Goal: Task Accomplishment & Management: Use online tool/utility

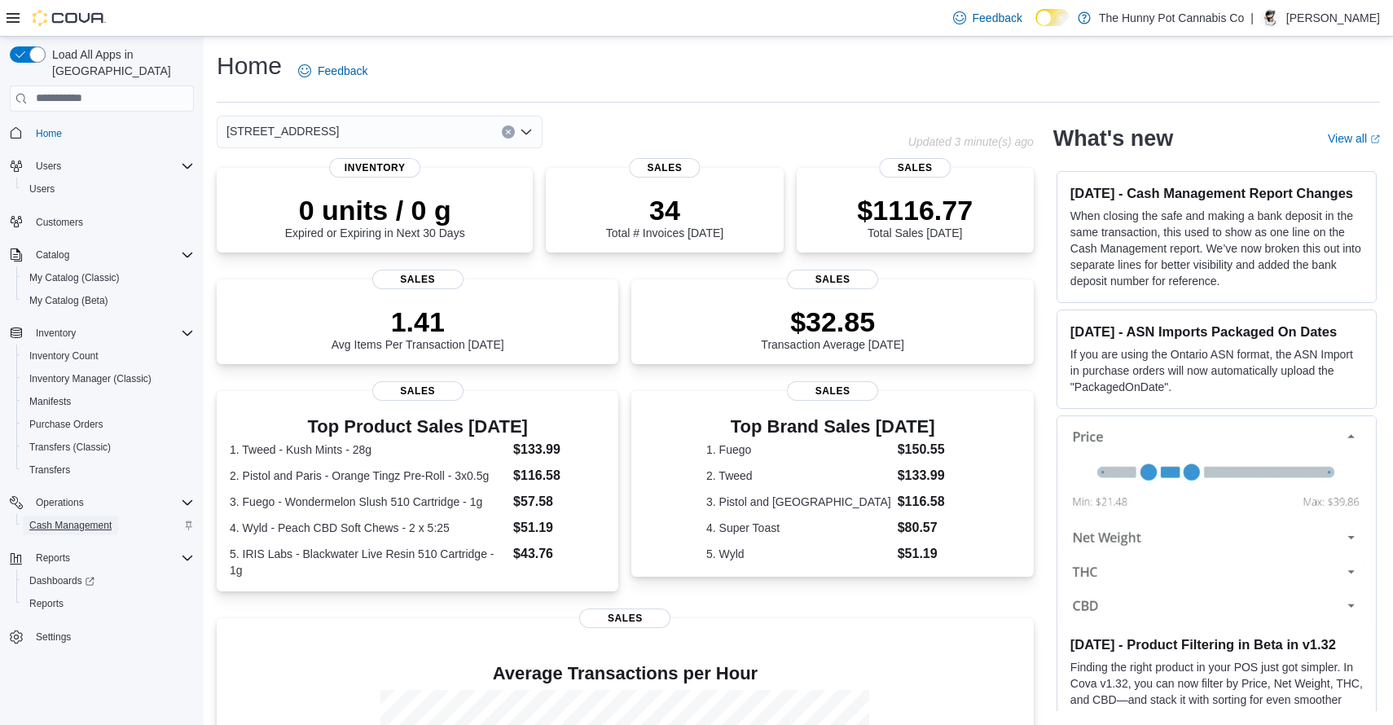
click at [106, 516] on span "Cash Management" at bounding box center [70, 526] width 82 height 20
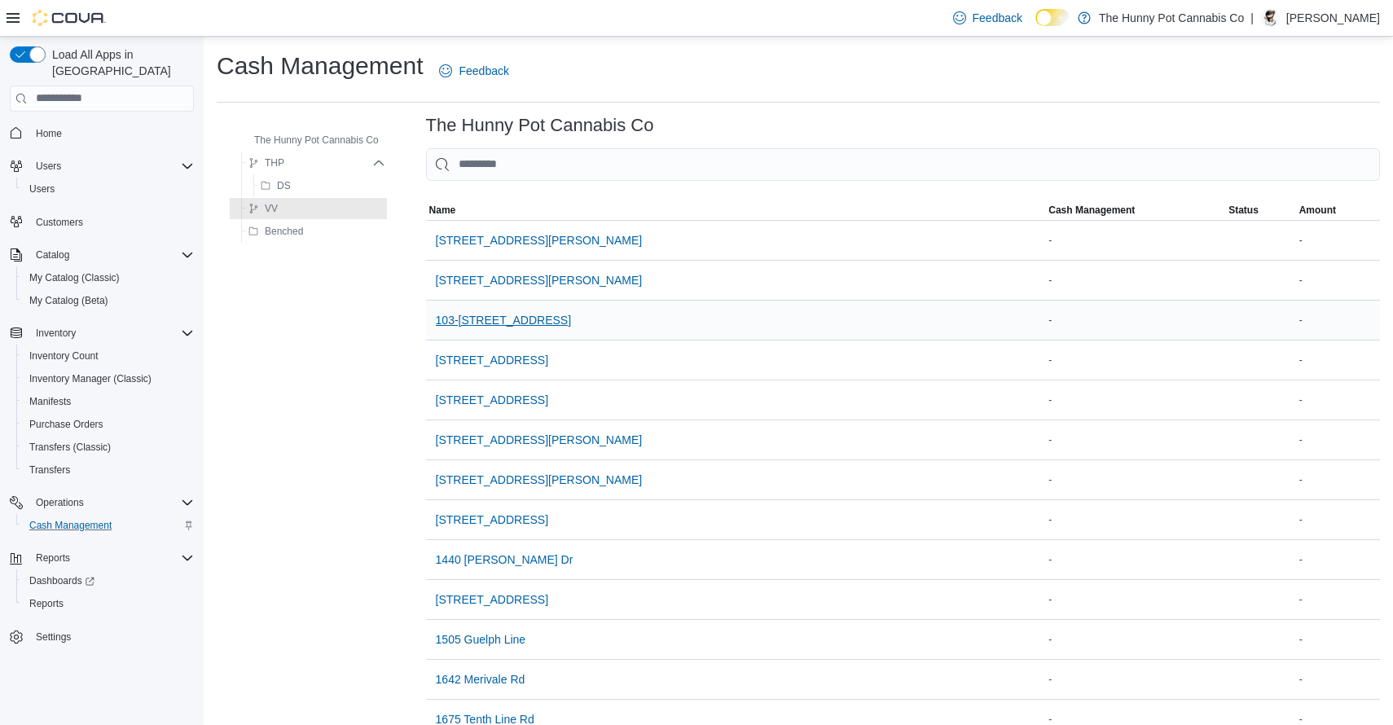
scroll to position [1304, 0]
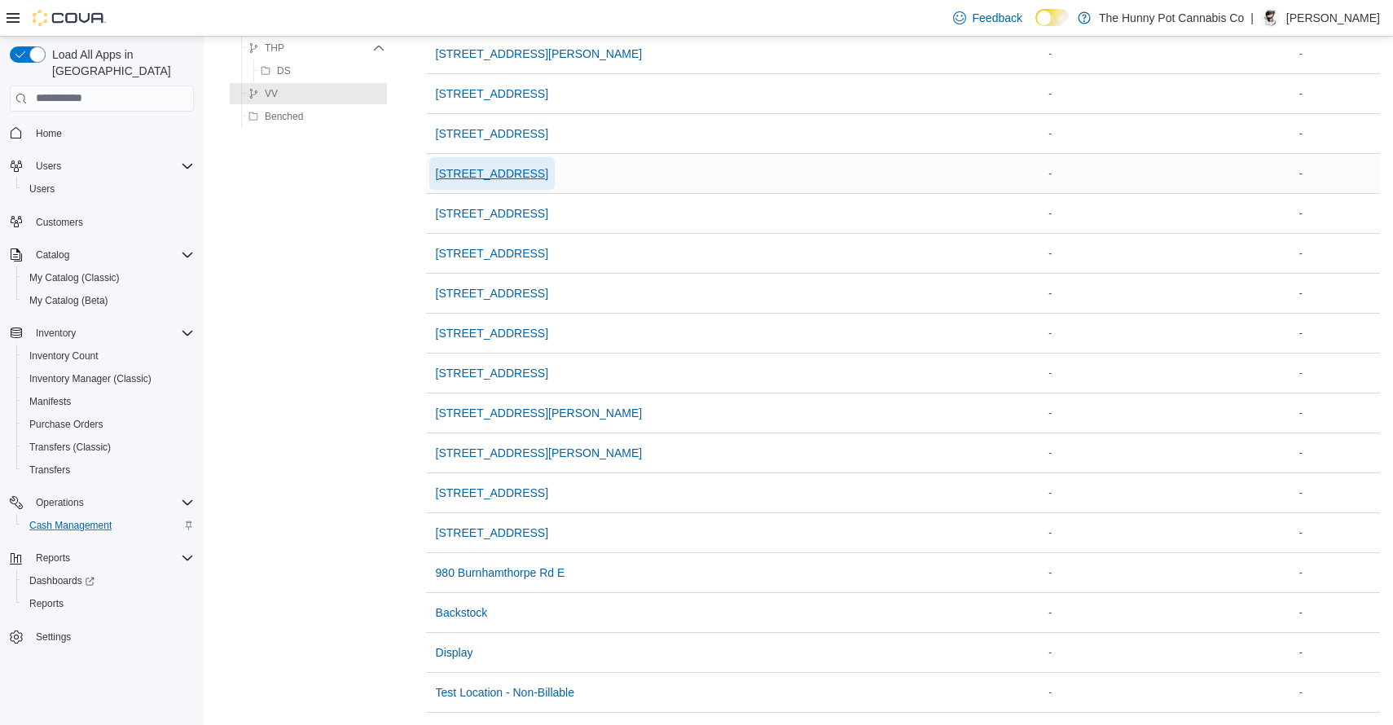
click at [545, 173] on span "[STREET_ADDRESS]" at bounding box center [492, 173] width 112 height 16
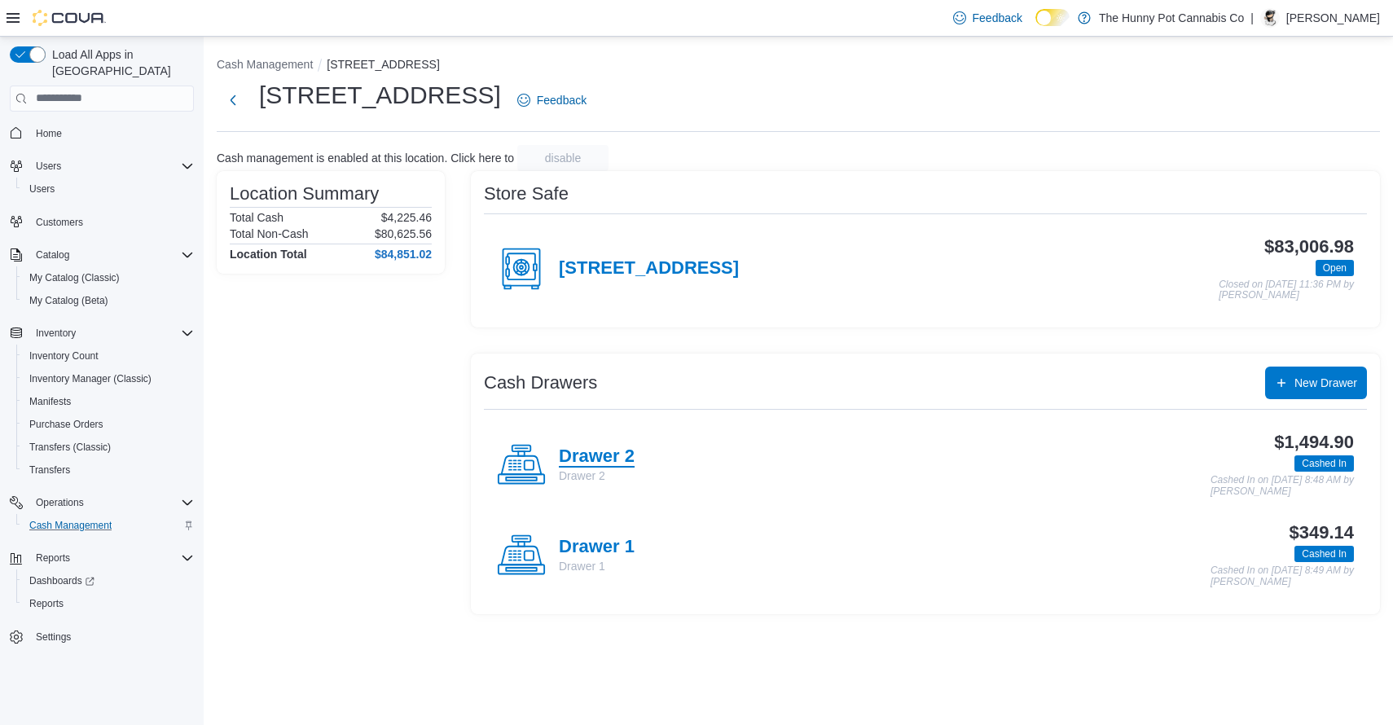
click at [604, 457] on h4 "Drawer 2" at bounding box center [597, 456] width 76 height 21
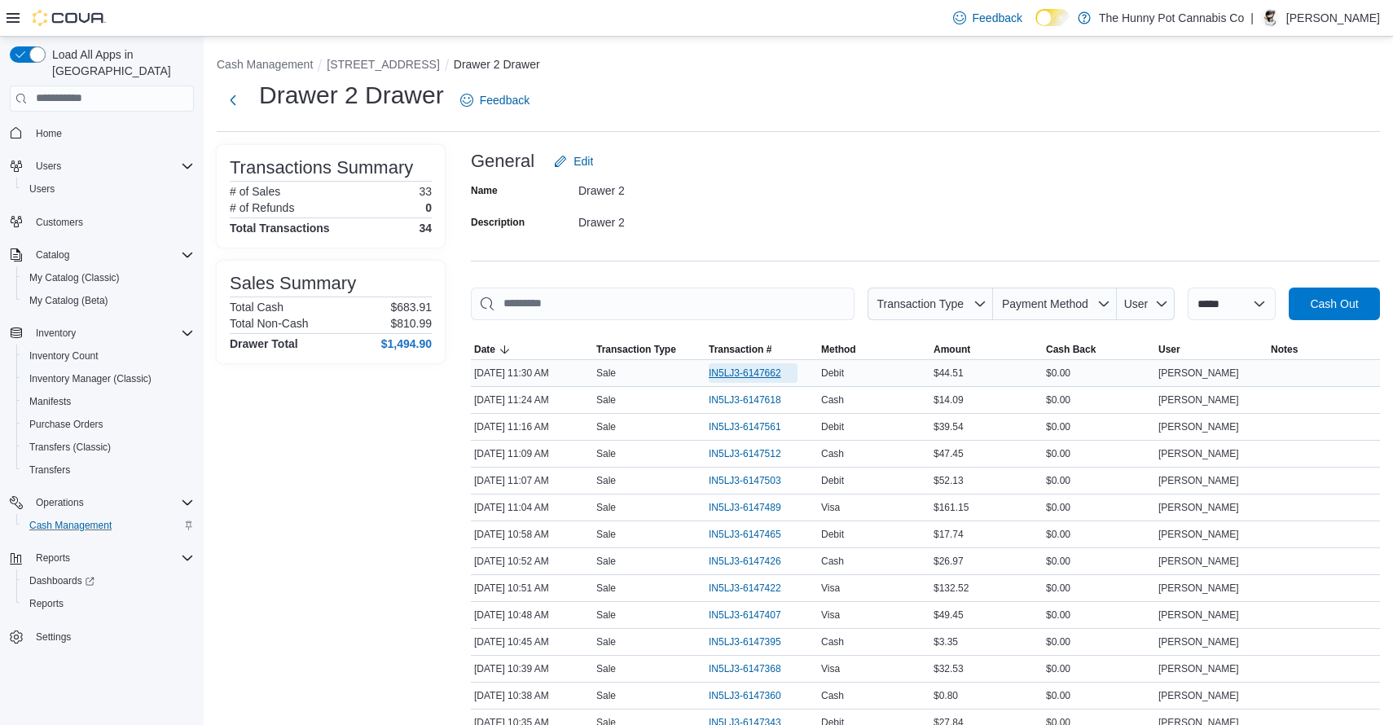
click at [755, 376] on span "IN5LJ3-6147662" at bounding box center [745, 373] width 72 height 13
click at [105, 372] on span "Inventory Manager (Classic)" at bounding box center [90, 378] width 122 height 13
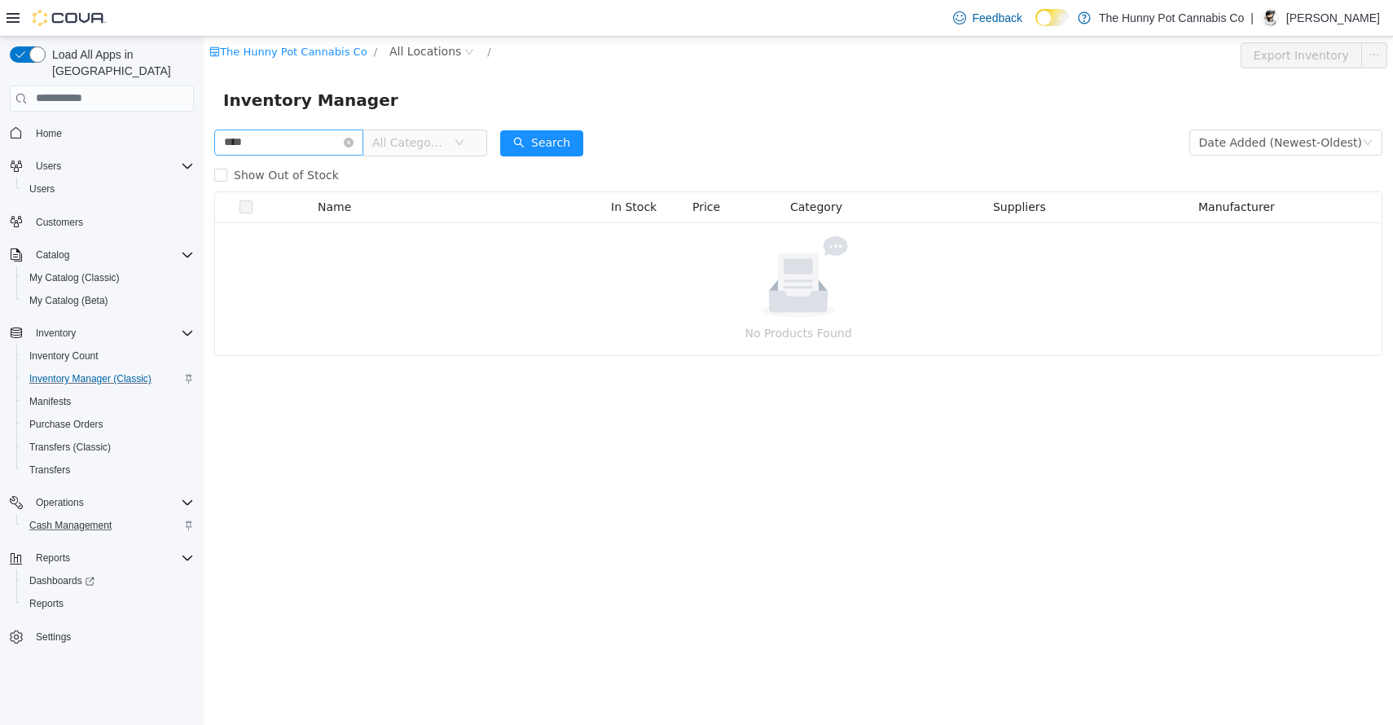
click at [337, 139] on input "****" at bounding box center [288, 142] width 149 height 26
type input "***"
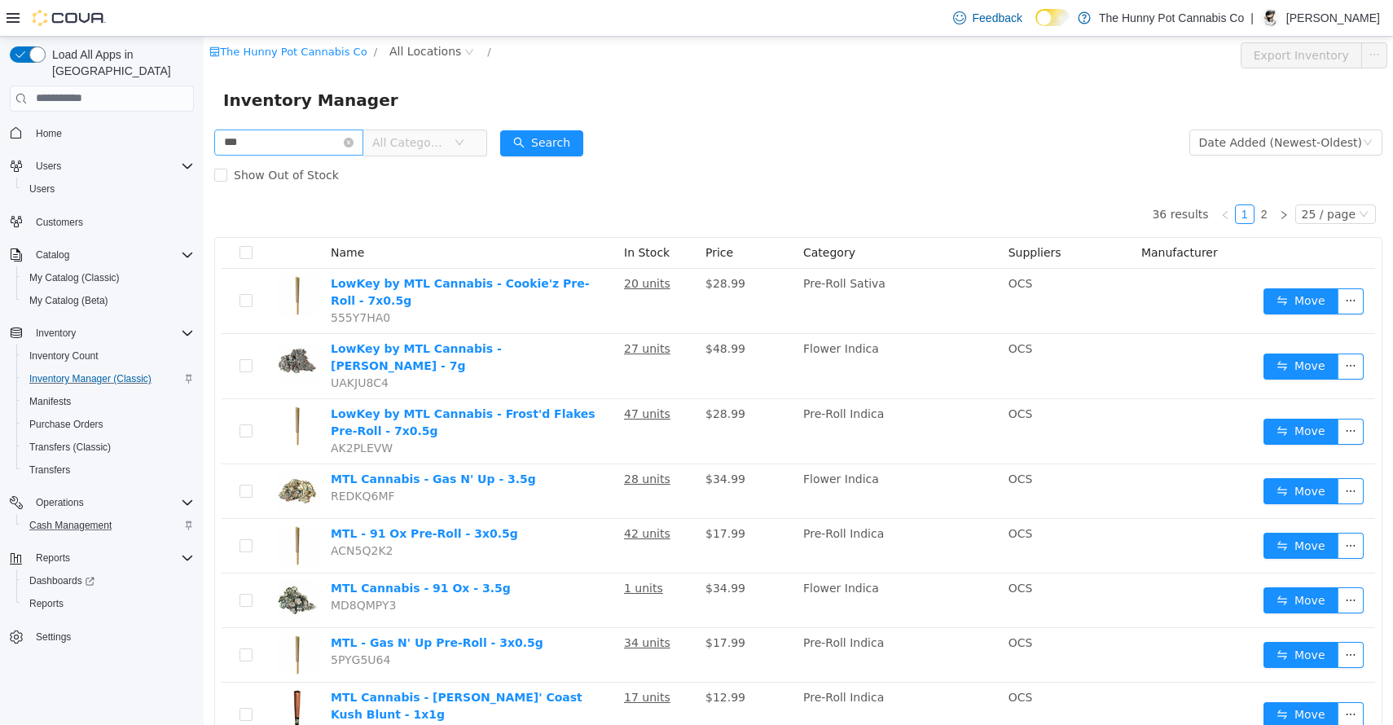
click at [337, 139] on input "***" at bounding box center [288, 142] width 149 height 26
click at [322, 141] on input "***" at bounding box center [288, 142] width 149 height 26
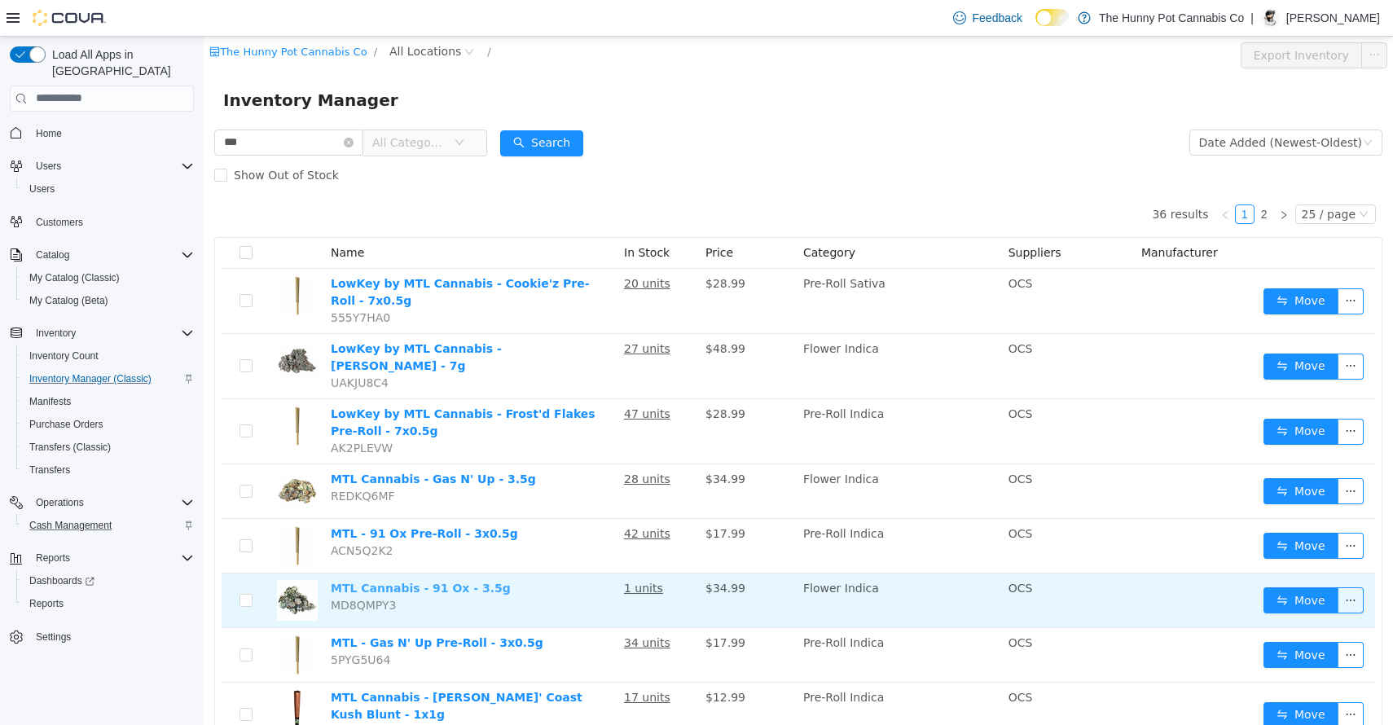
click at [416, 581] on link "MTL Cannabis - 91 Ox - 3.5g" at bounding box center [421, 587] width 180 height 13
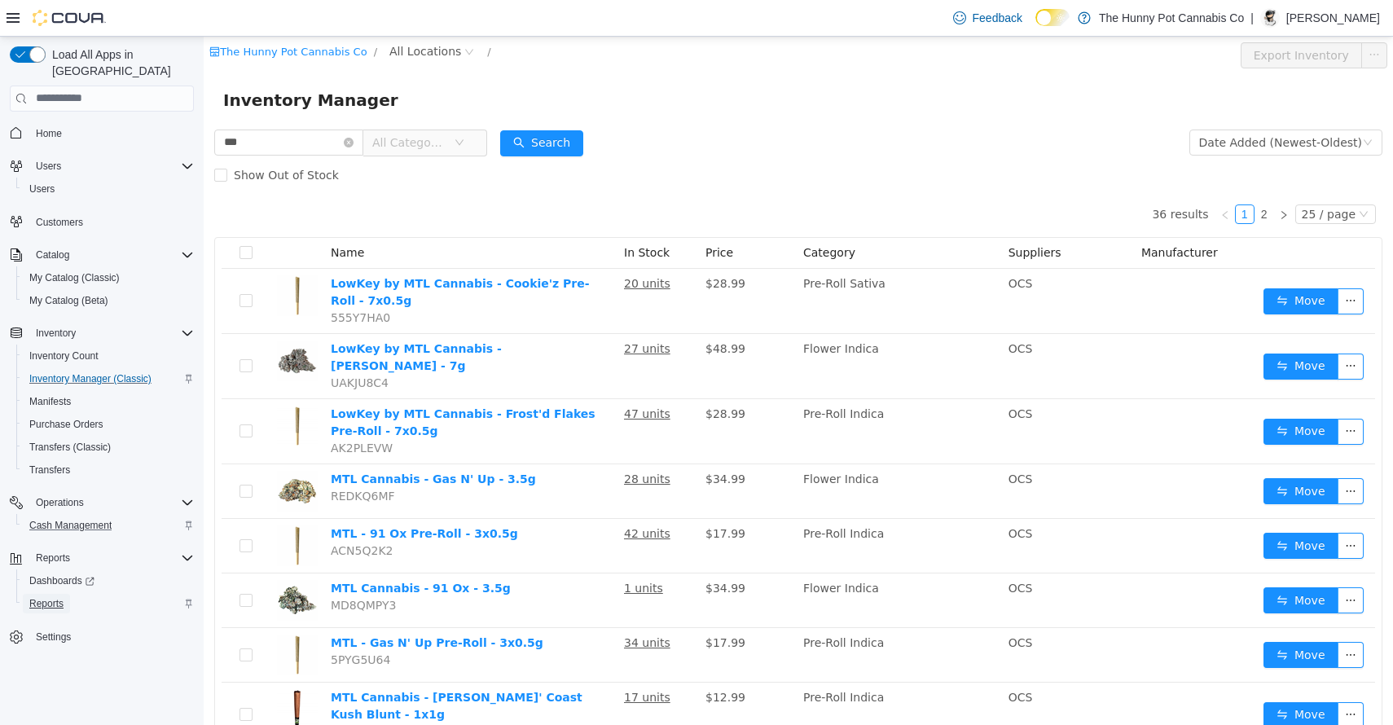
click at [61, 597] on span "Reports" at bounding box center [46, 603] width 34 height 13
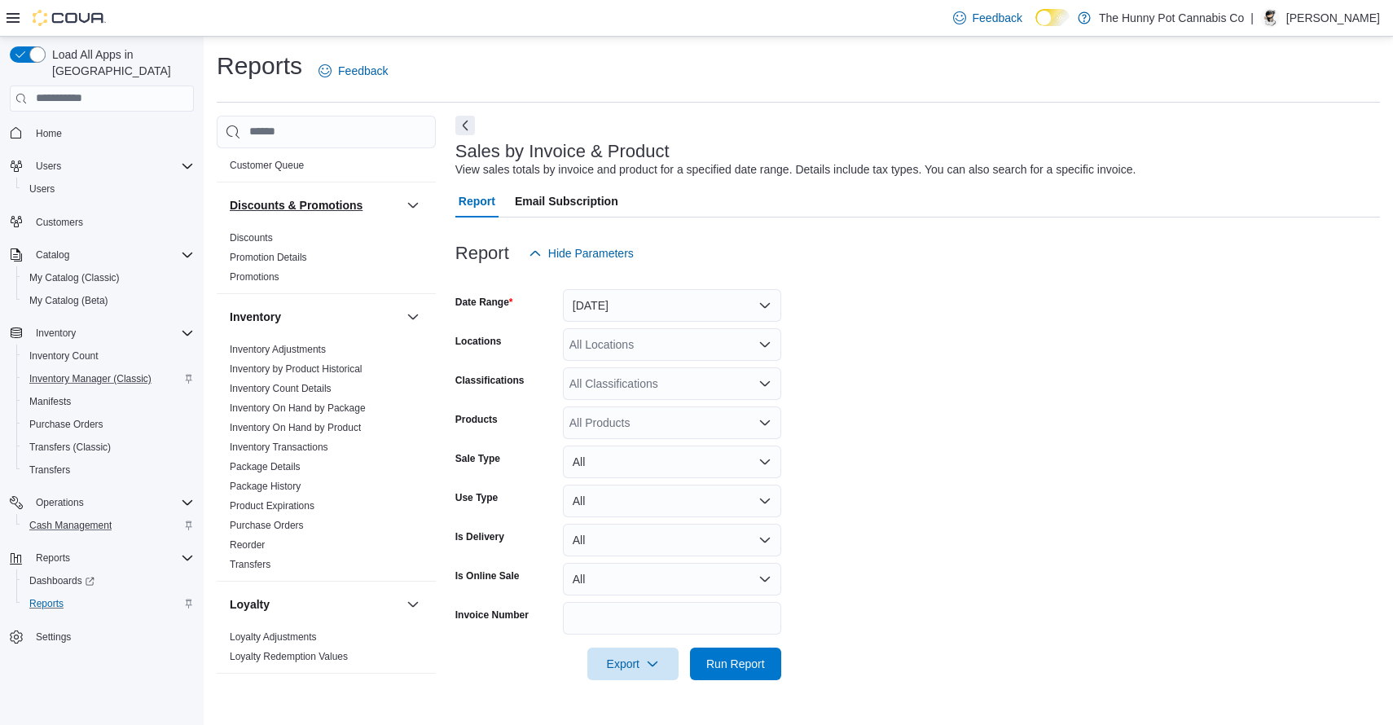
scroll to position [131, 0]
click at [665, 301] on button "[DATE]" at bounding box center [672, 305] width 218 height 33
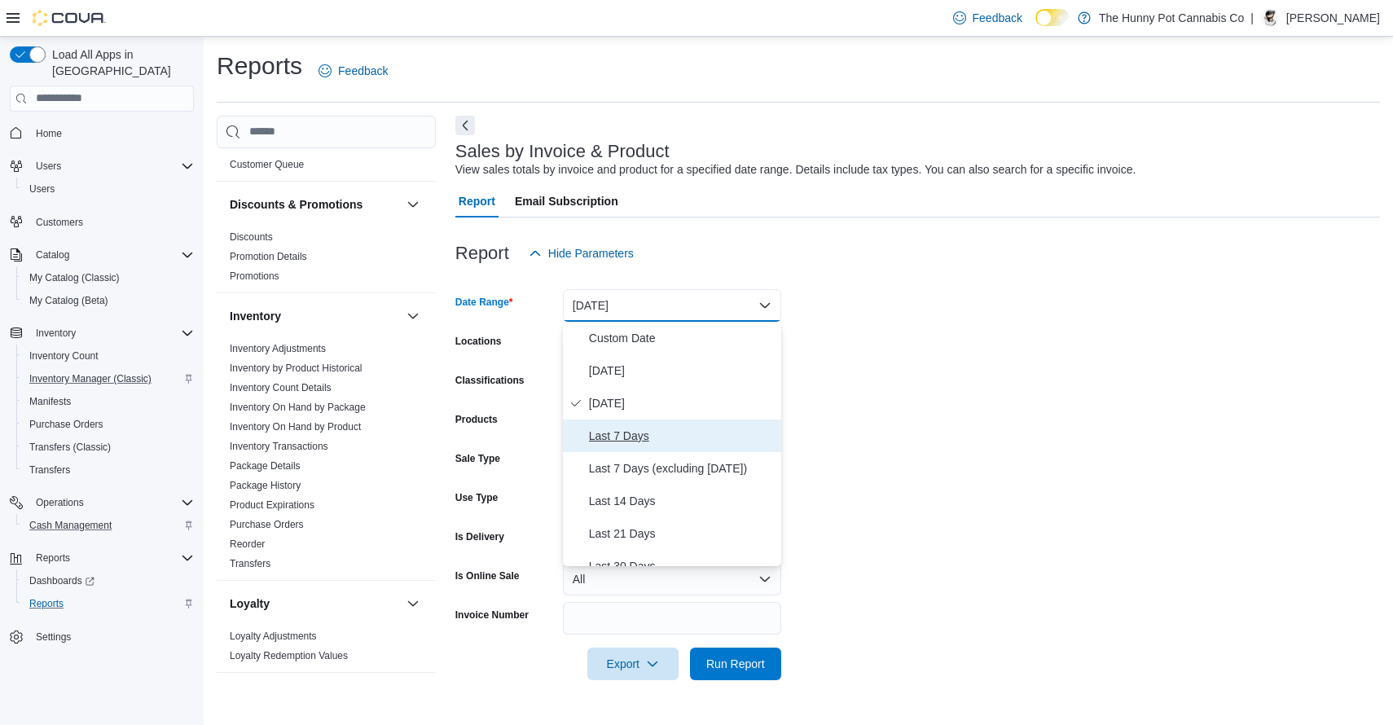
click at [648, 438] on span "Last 7 Days" at bounding box center [682, 436] width 186 height 20
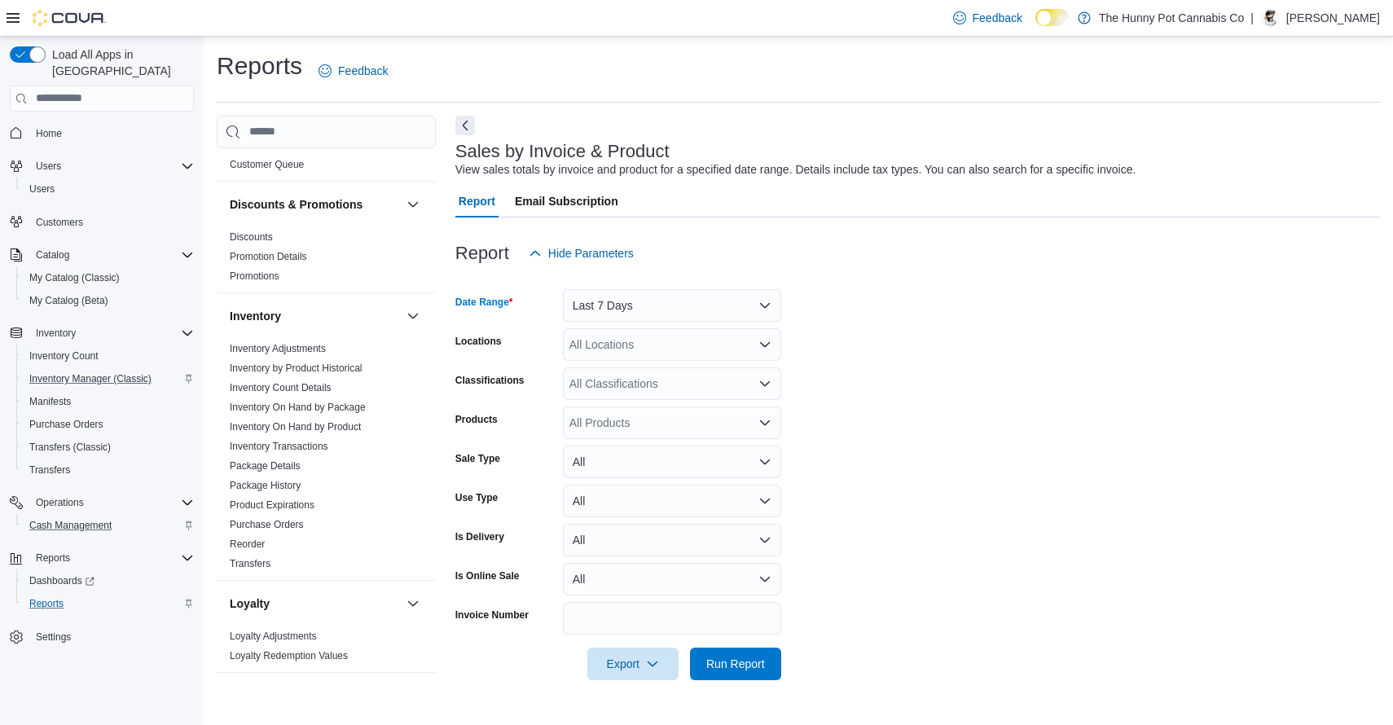
click at [641, 342] on div "All Locations" at bounding box center [672, 344] width 218 height 33
type input "****"
click at [647, 378] on span "[STREET_ADDRESS]" at bounding box center [662, 372] width 112 height 16
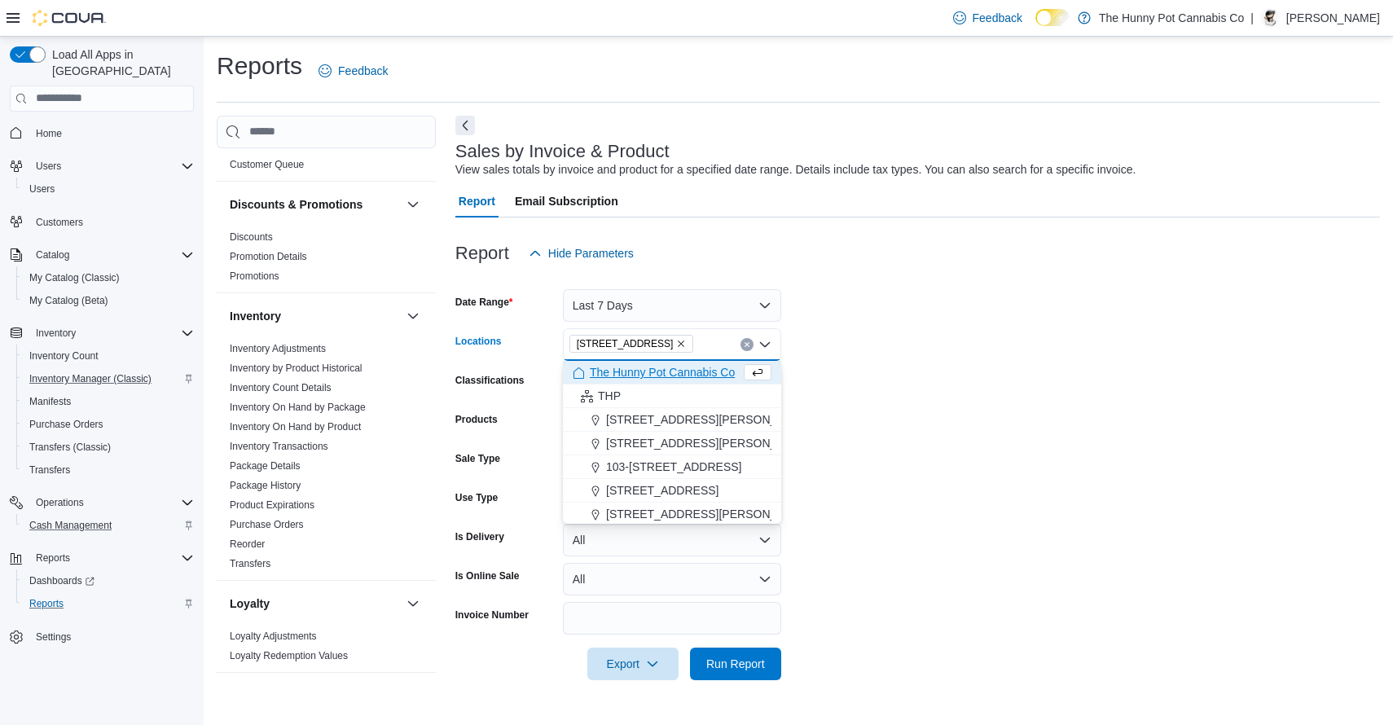
click at [974, 357] on form "Date Range Last 7 Days Locations [STREET_ADDRESS] Selected. [STREET_ADDRESS] Pr…" at bounding box center [917, 475] width 924 height 411
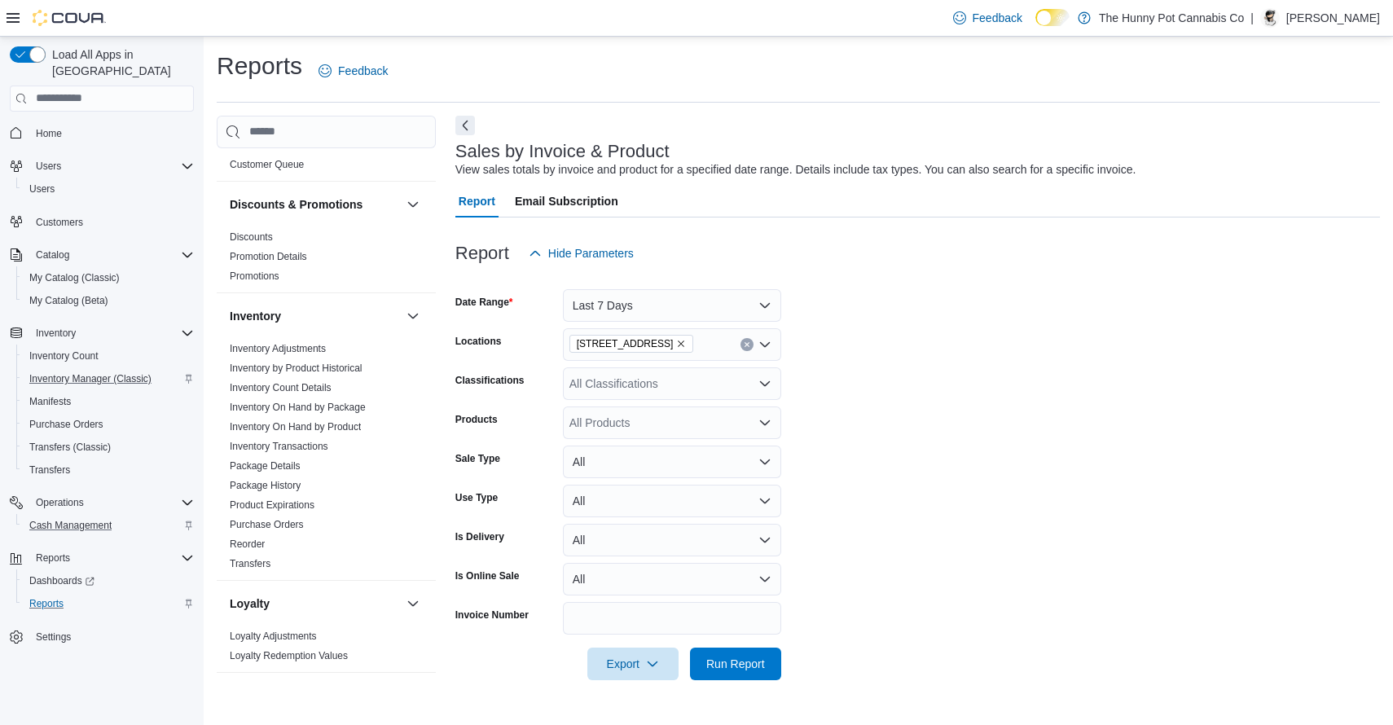
click at [631, 430] on div "All Products" at bounding box center [672, 422] width 218 height 33
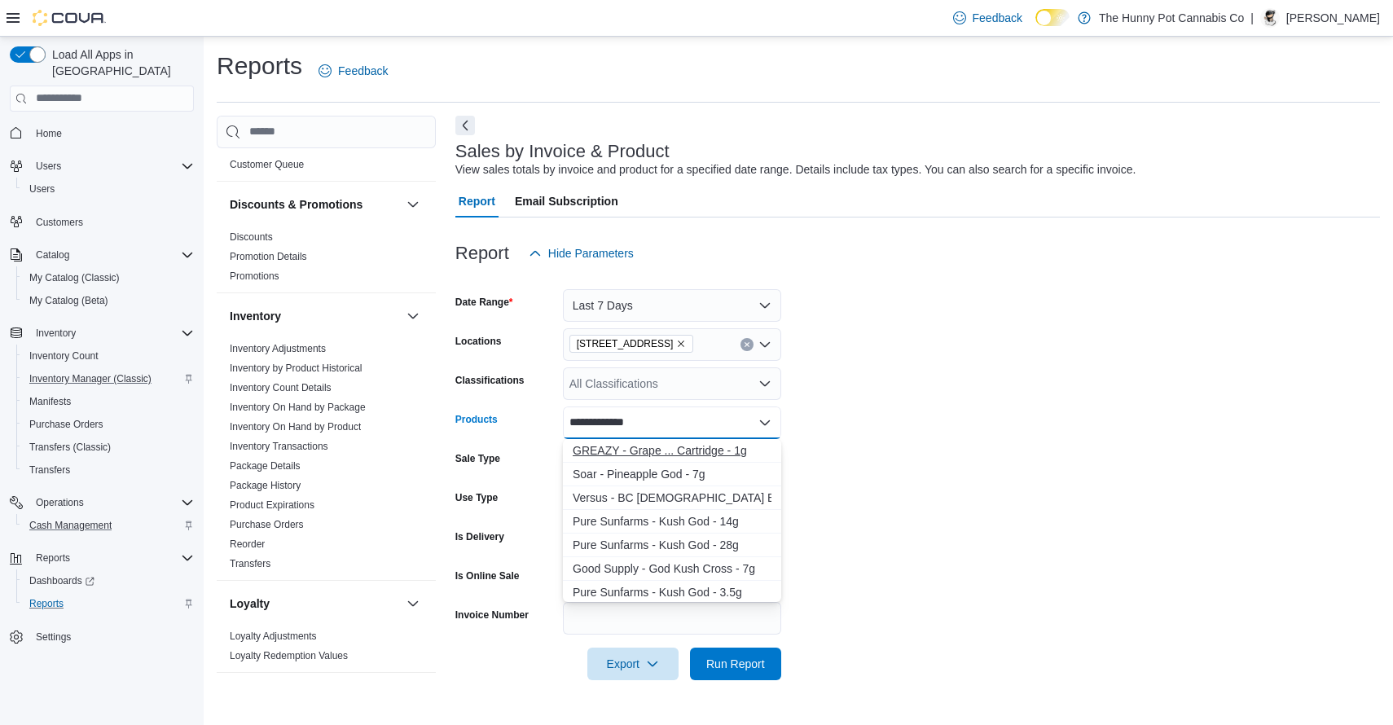
type input "**********"
click at [621, 450] on div "GREAZY - Grape ... Cartridge - 1g" at bounding box center [672, 450] width 199 height 16
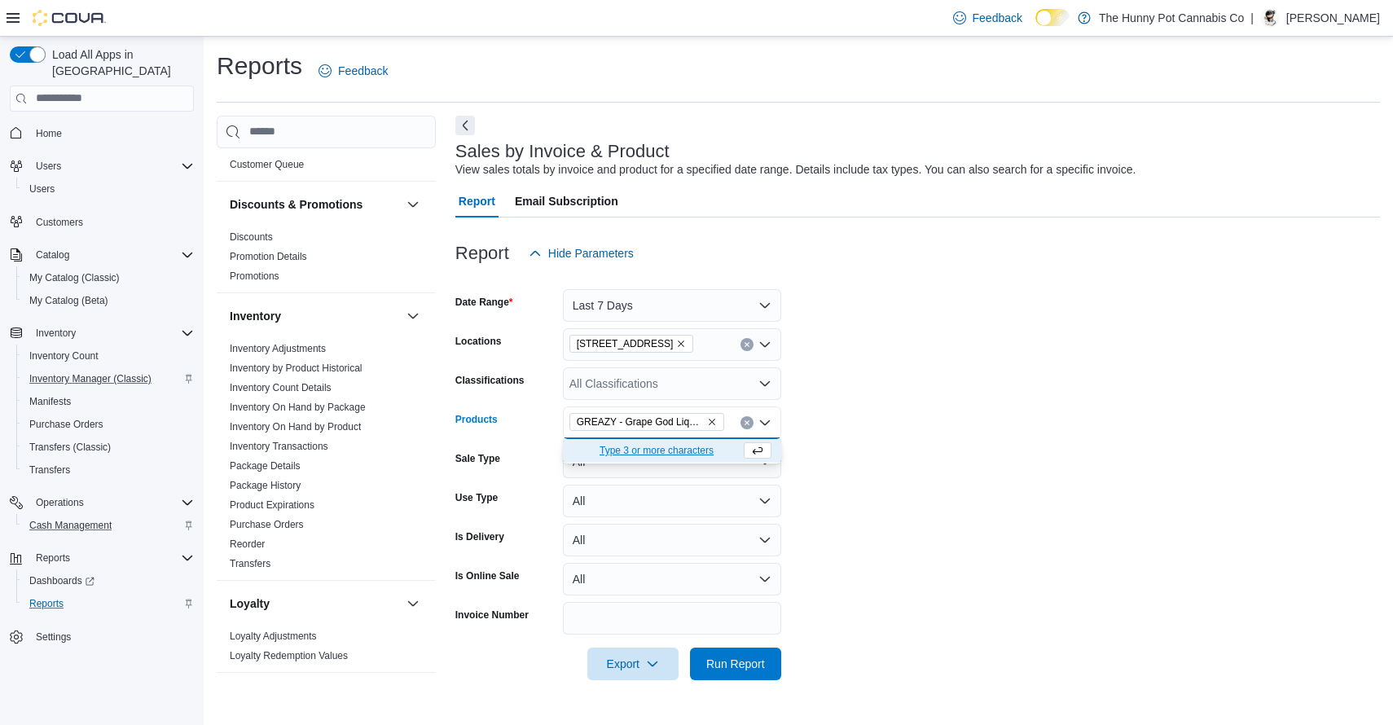
click at [840, 457] on form "Date Range Last 7 Days Locations [STREET_ADDRESS] Classifications All Classific…" at bounding box center [917, 475] width 924 height 411
click at [724, 675] on span "Run Report" at bounding box center [736, 663] width 72 height 33
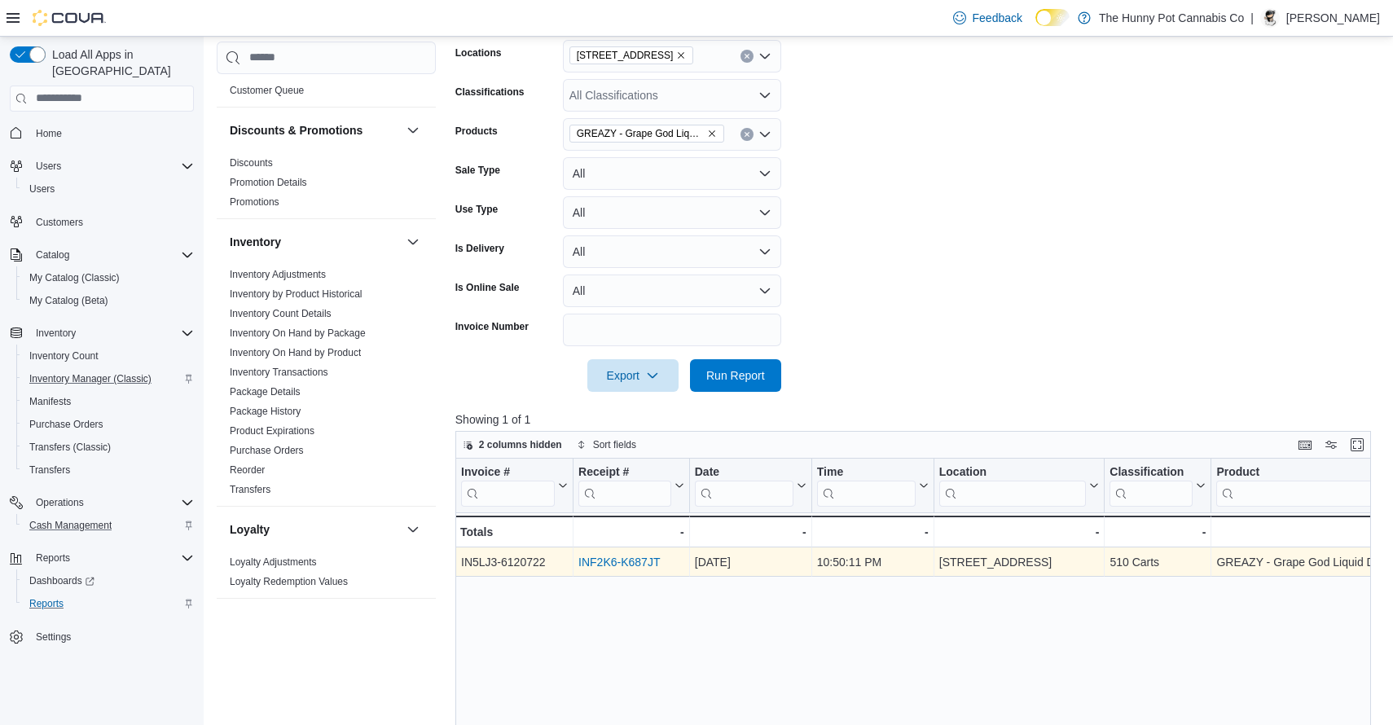
click at [613, 561] on link "INF2K6-K687JT" at bounding box center [618, 562] width 81 height 13
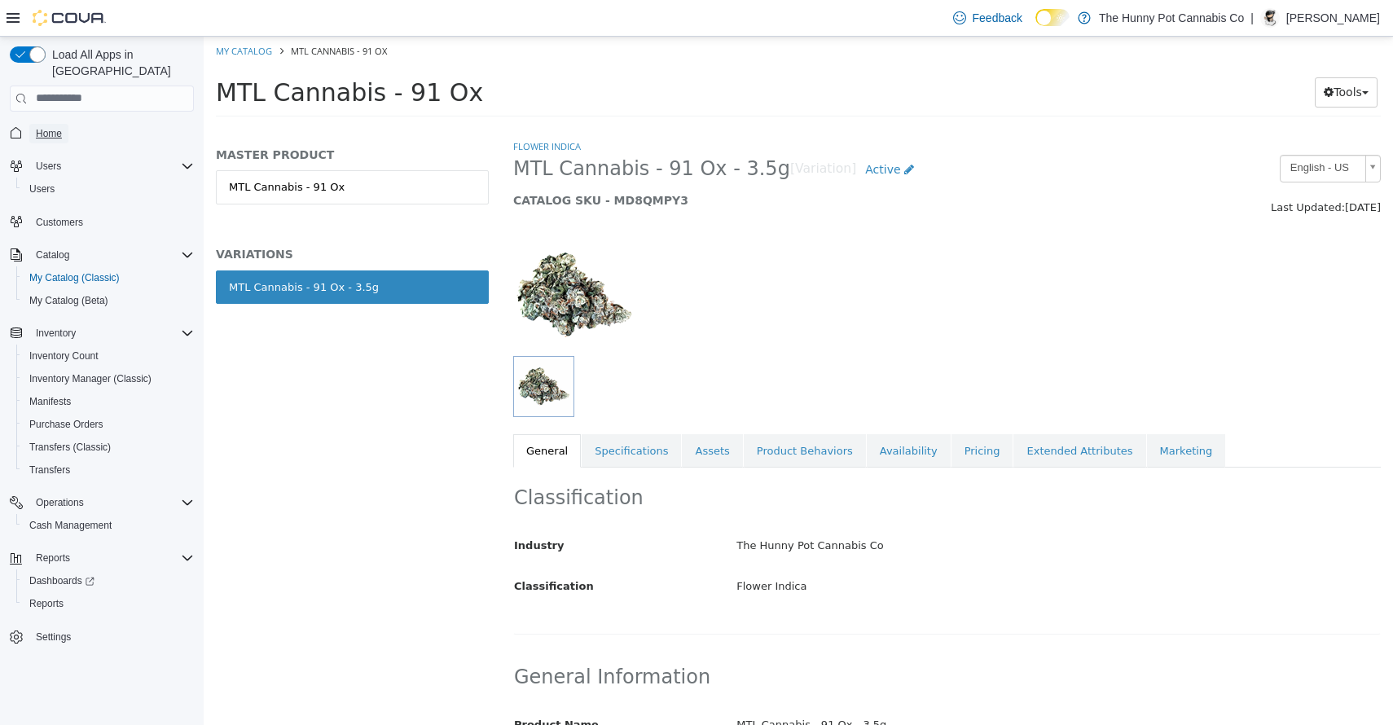
click at [47, 127] on span "Home" at bounding box center [49, 133] width 26 height 13
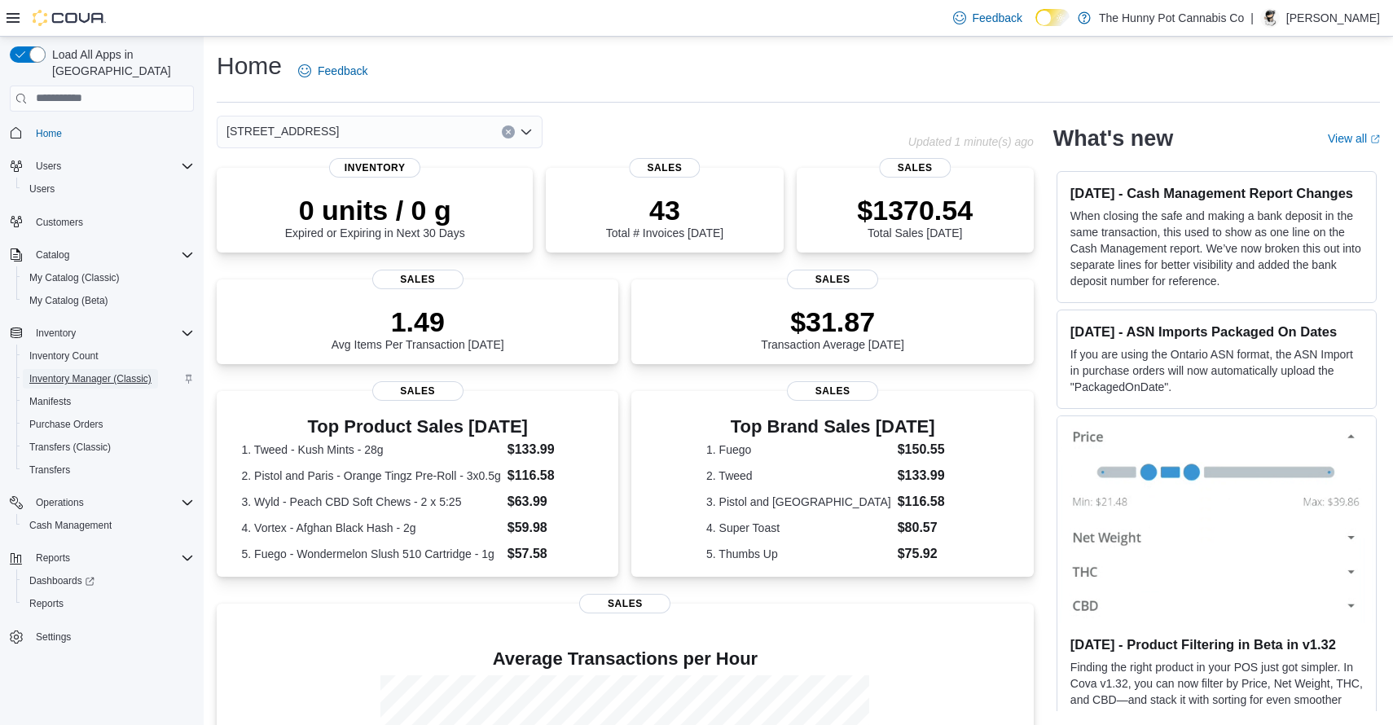
click at [133, 372] on span "Inventory Manager (Classic)" at bounding box center [90, 378] width 122 height 13
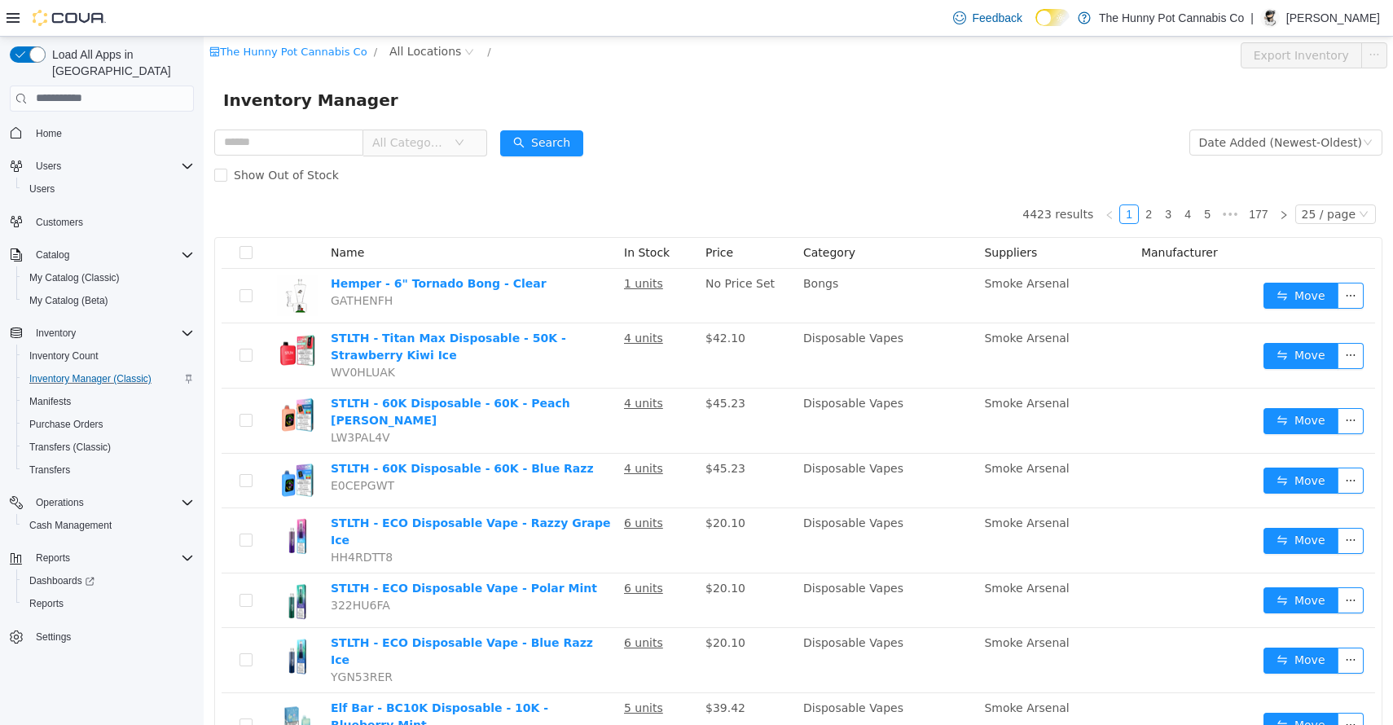
click at [441, 41] on div "The Hunny Pot Cannabis Co / All Locations / Export Inventory" at bounding box center [798, 54] width 1189 height 37
click at [422, 52] on span "All Locations" at bounding box center [425, 51] width 72 height 18
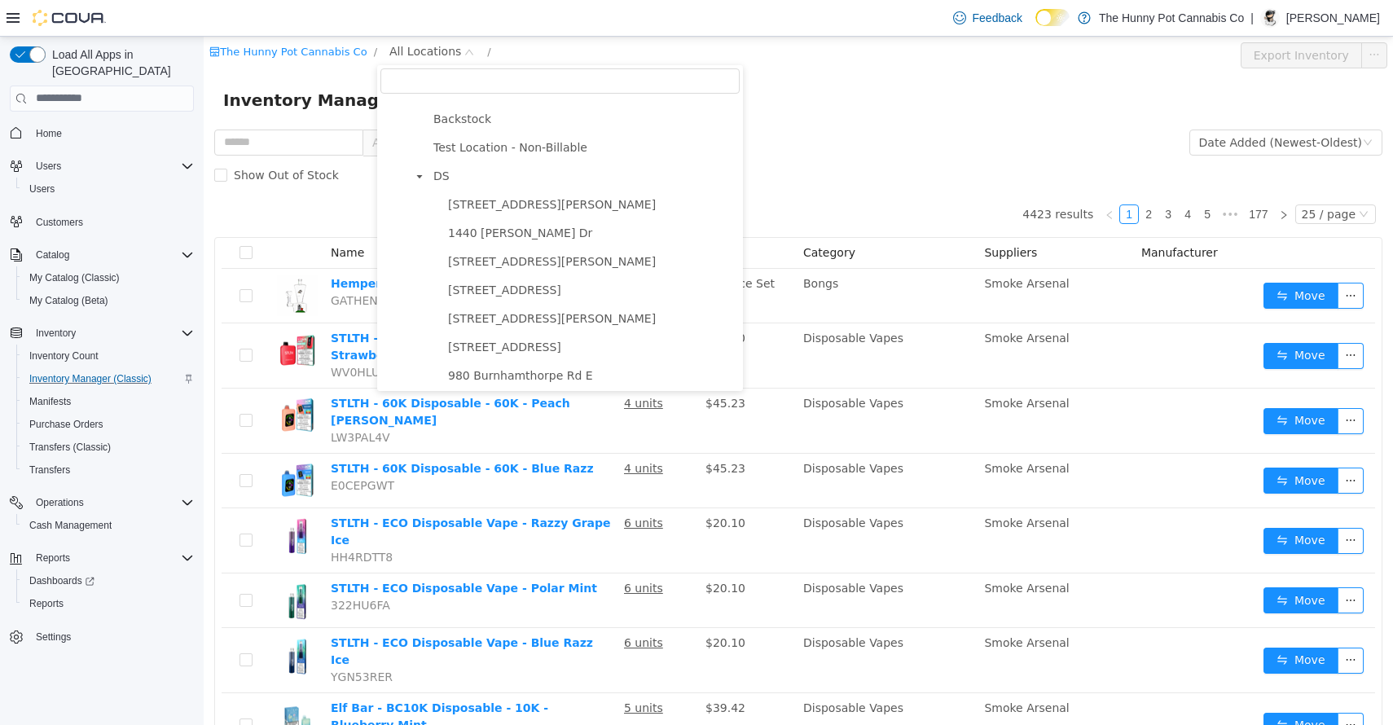
scroll to position [898, 0]
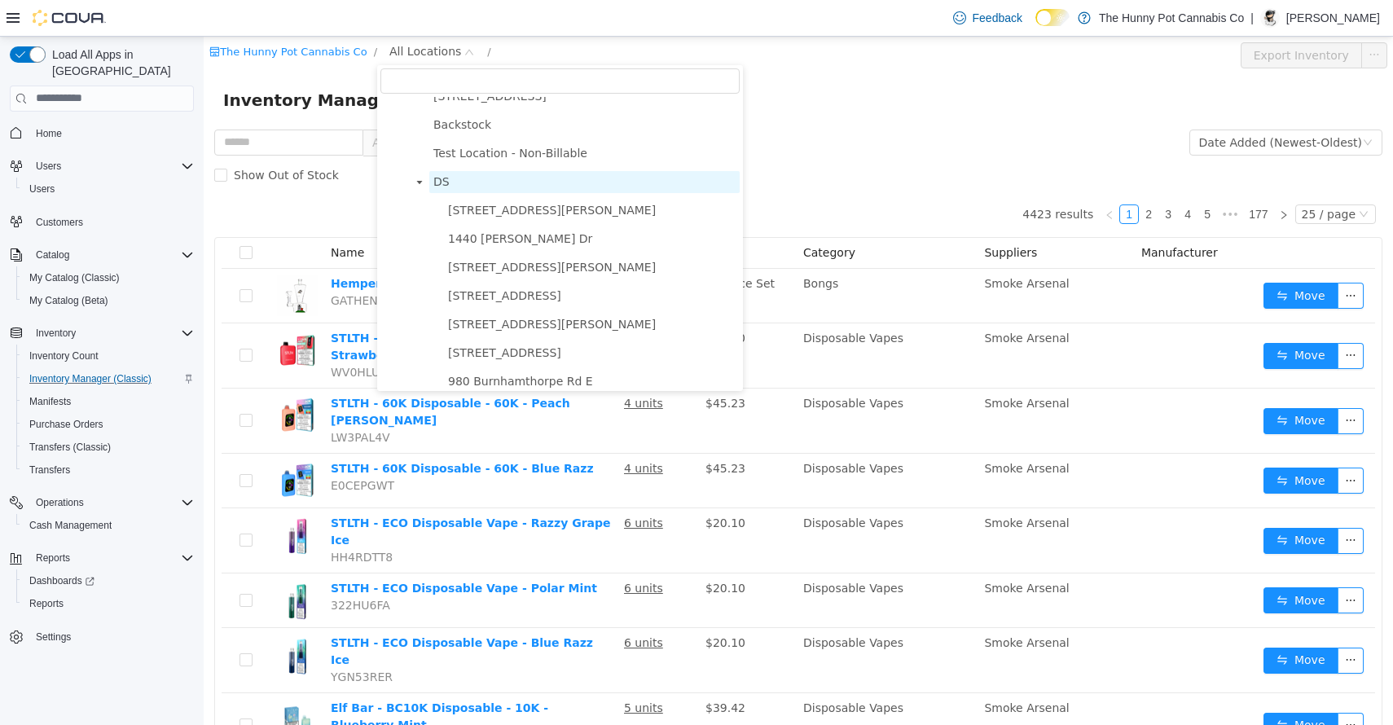
click at [503, 189] on span "DS" at bounding box center [584, 181] width 310 height 22
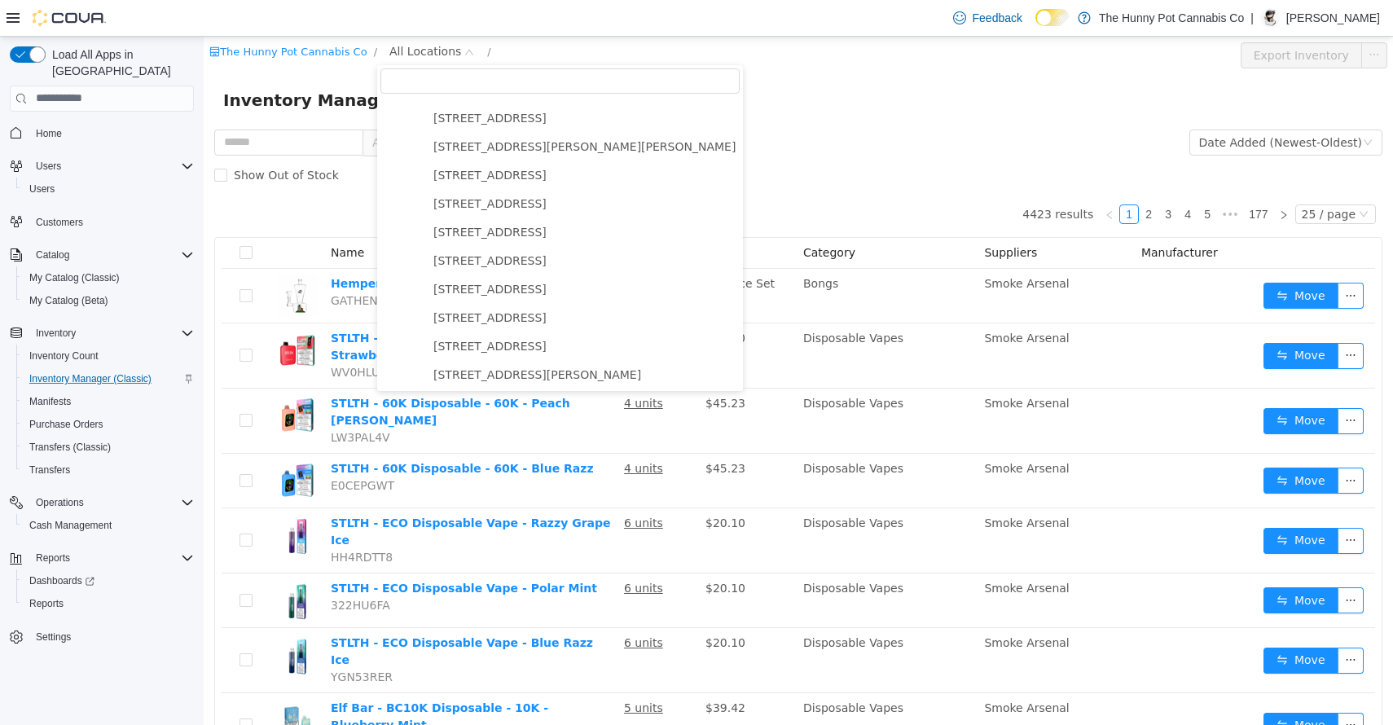
scroll to position [586, 0]
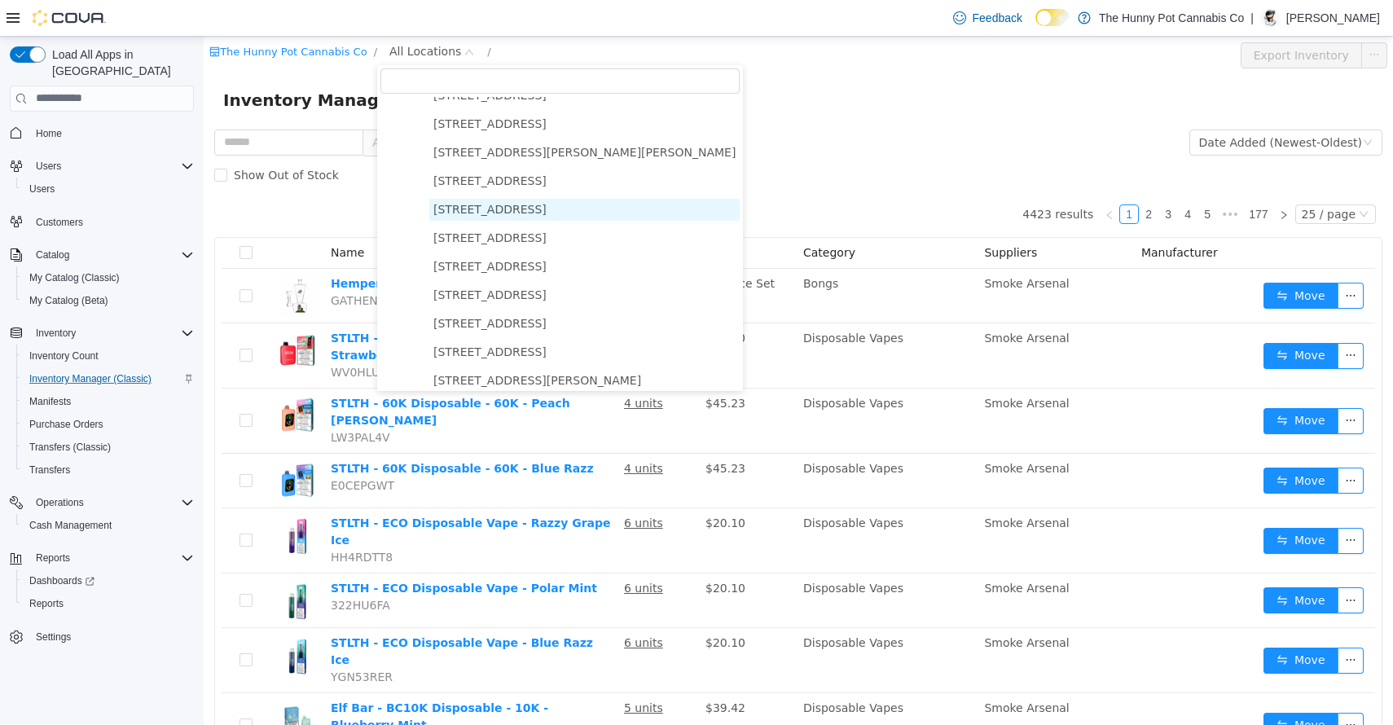
click at [502, 202] on span "[STREET_ADDRESS]" at bounding box center [489, 208] width 113 height 13
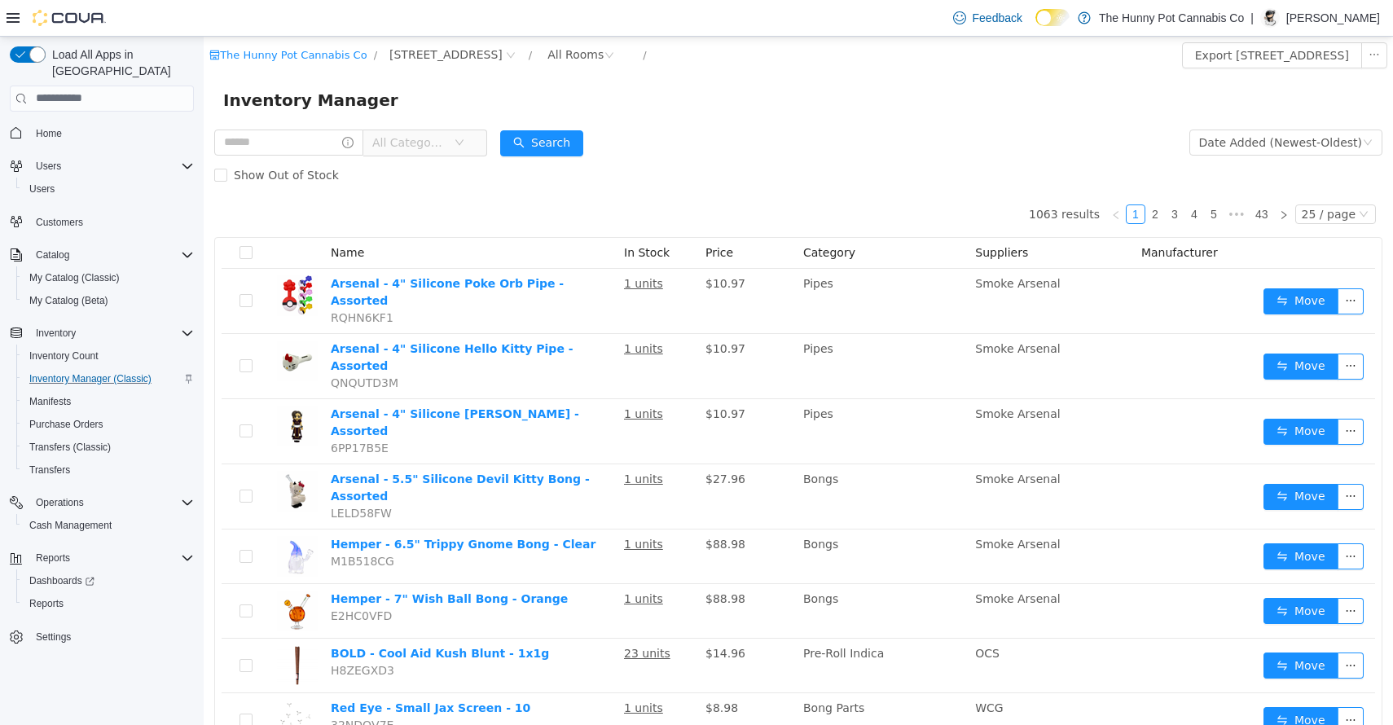
click at [415, 143] on span "All Categories" at bounding box center [409, 142] width 74 height 16
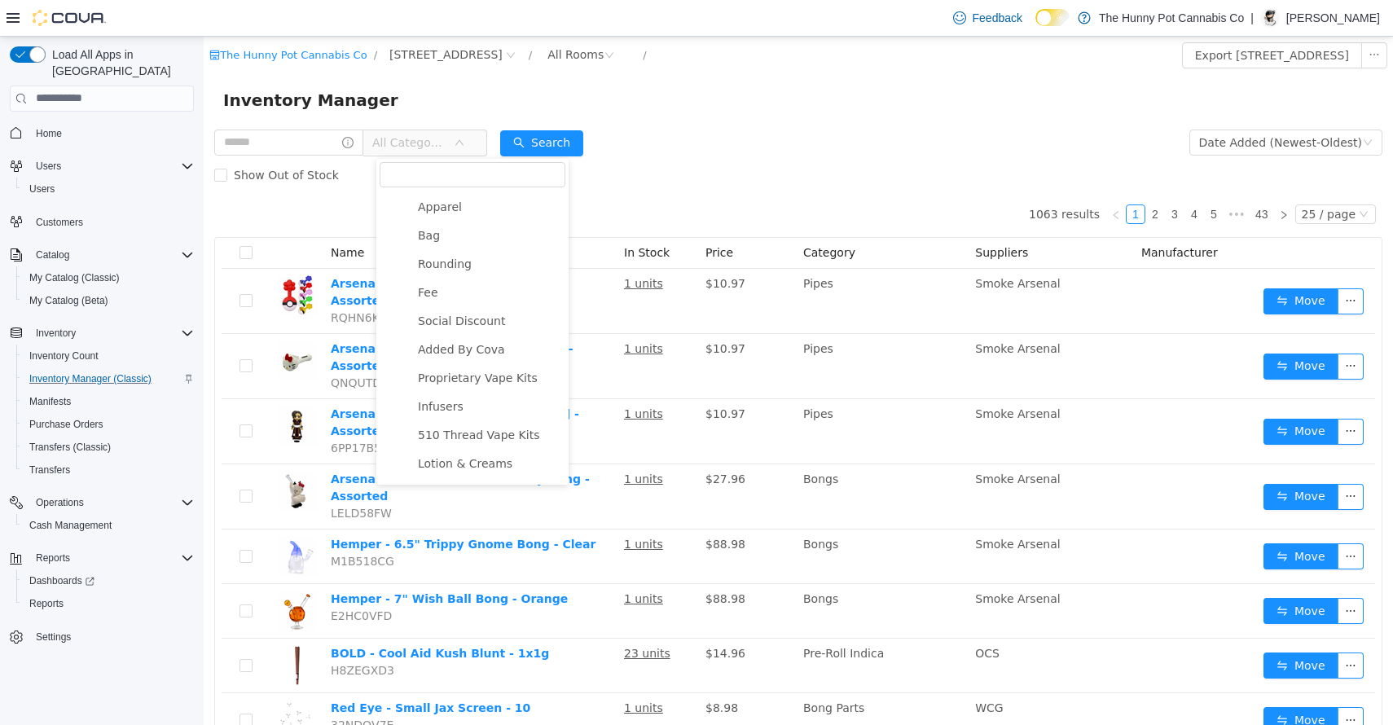
scroll to position [1287, 0]
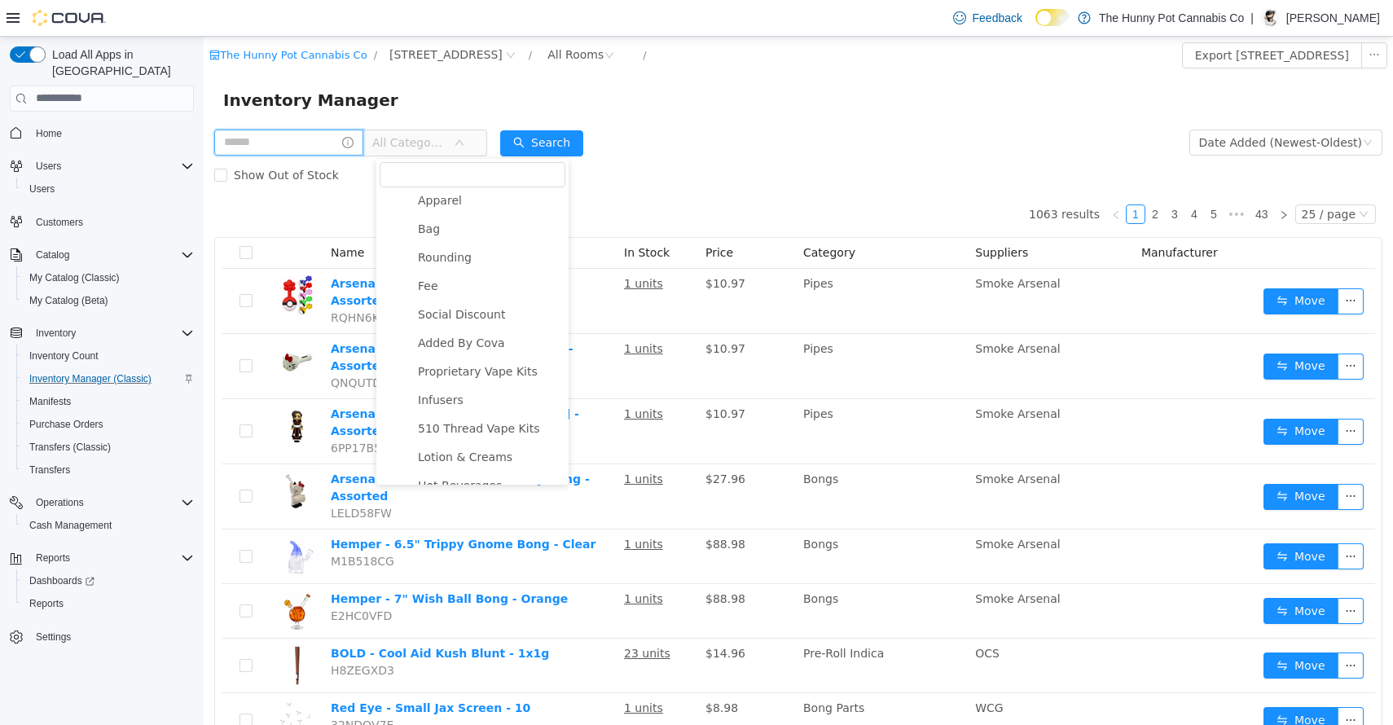
click at [306, 147] on input "text" at bounding box center [288, 142] width 149 height 26
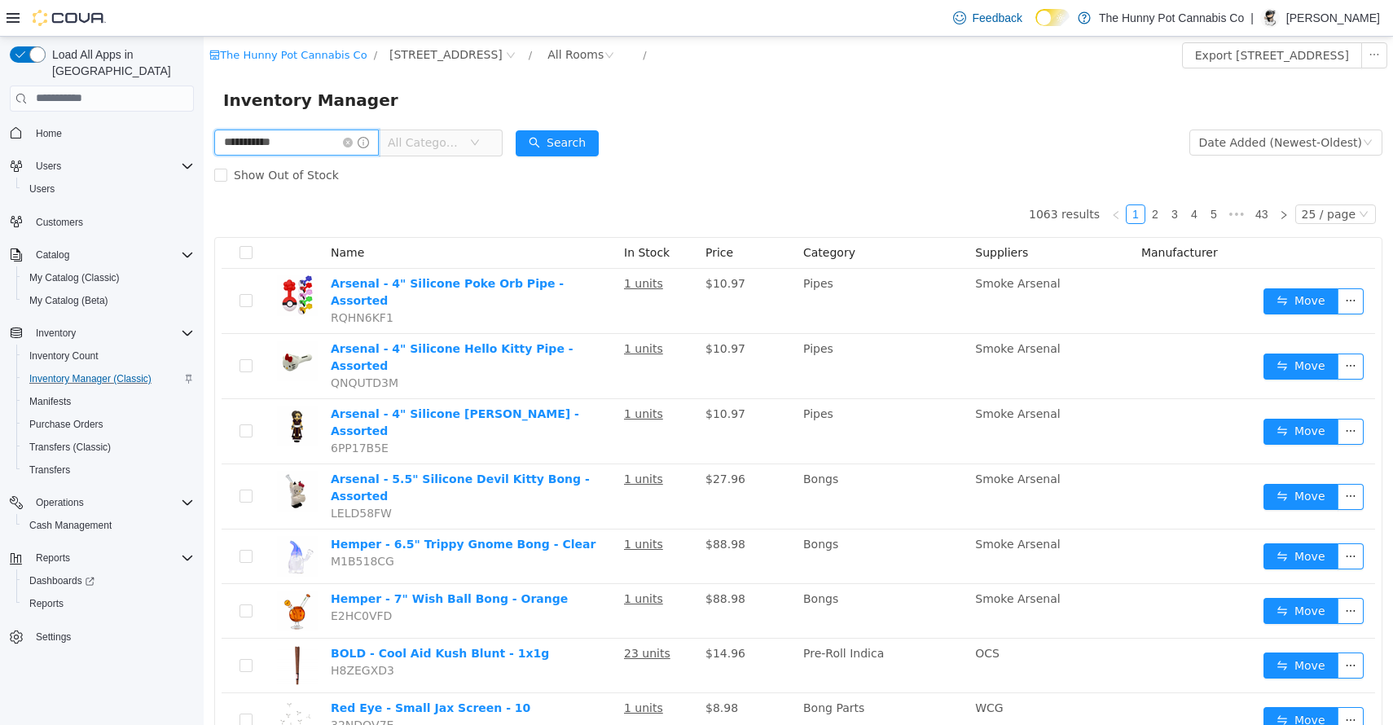
type input "**********"
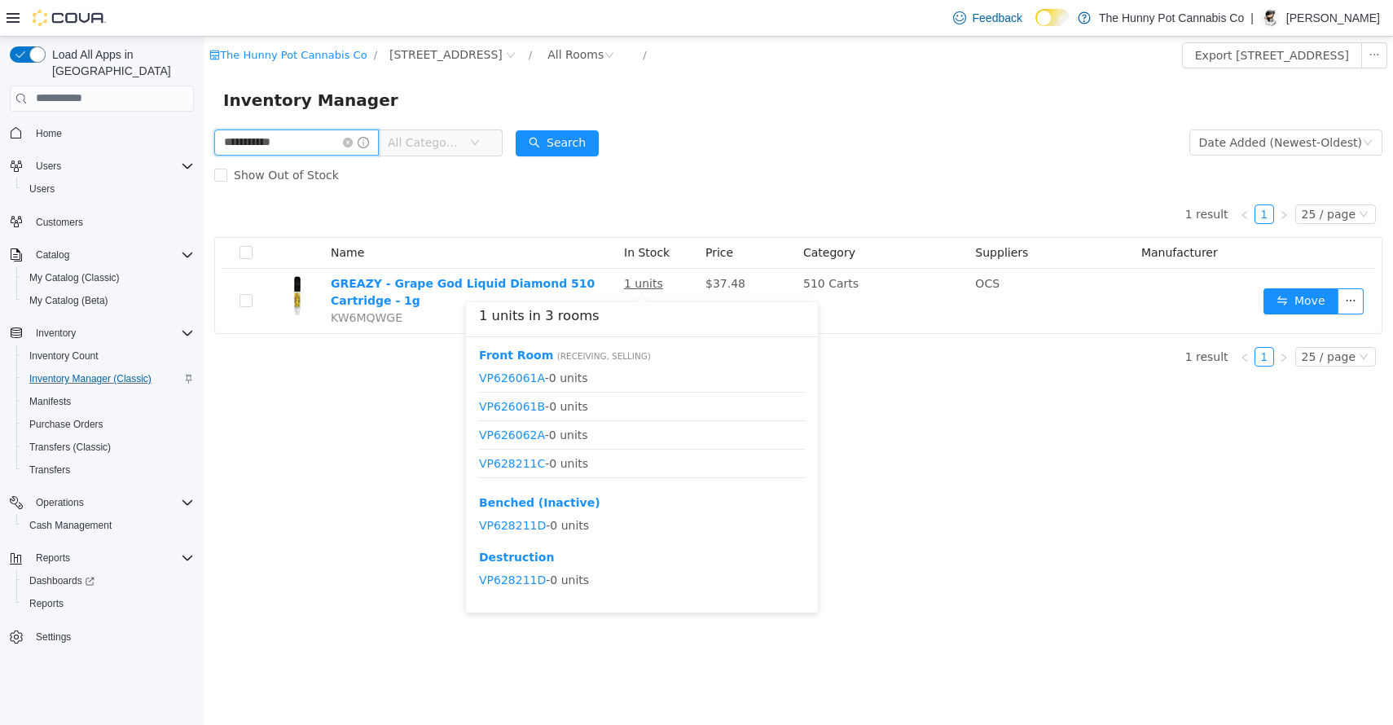
scroll to position [20, 0]
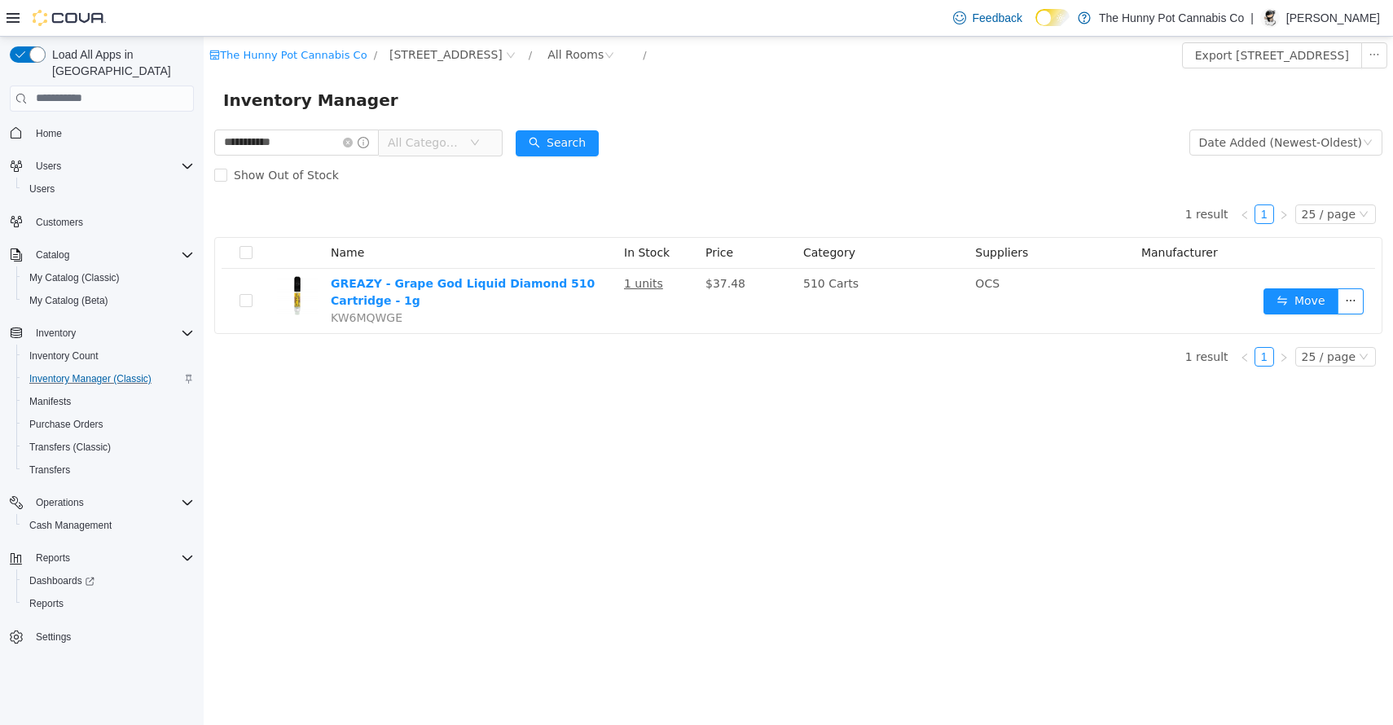
click at [384, 499] on div "**********" at bounding box center [798, 380] width 1189 height 689
click at [353, 142] on icon "icon: close-circle" at bounding box center [348, 142] width 10 height 10
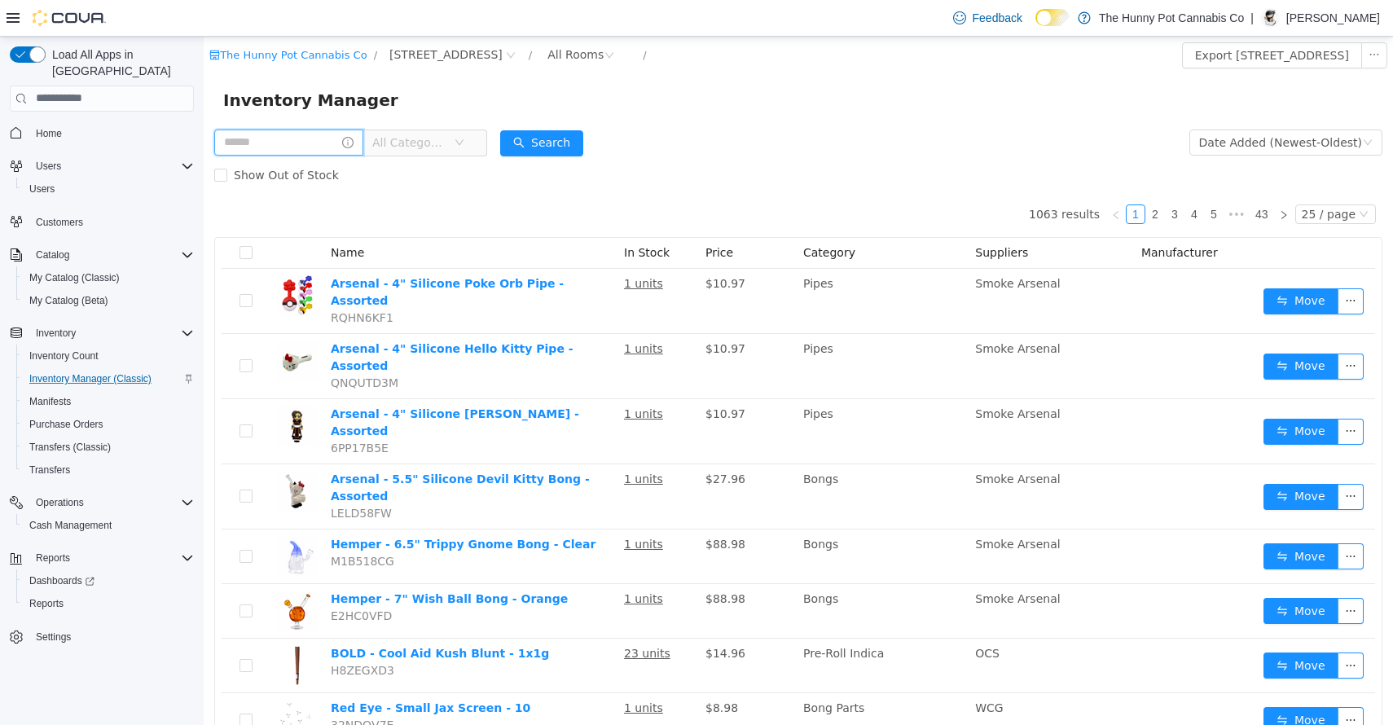
click at [334, 142] on input "text" at bounding box center [288, 142] width 149 height 26
click at [516, 55] on icon "icon: close-circle" at bounding box center [511, 55] width 10 height 10
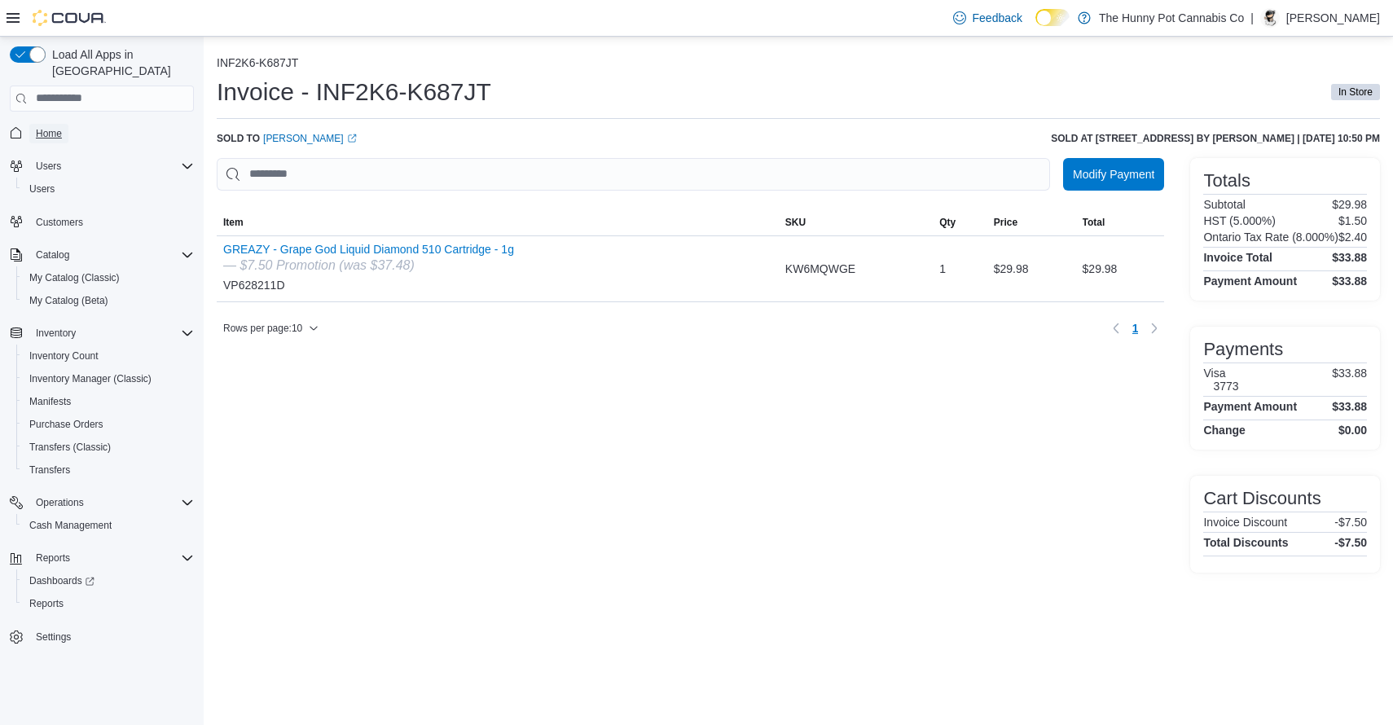
click at [59, 127] on span "Home" at bounding box center [49, 133] width 26 height 13
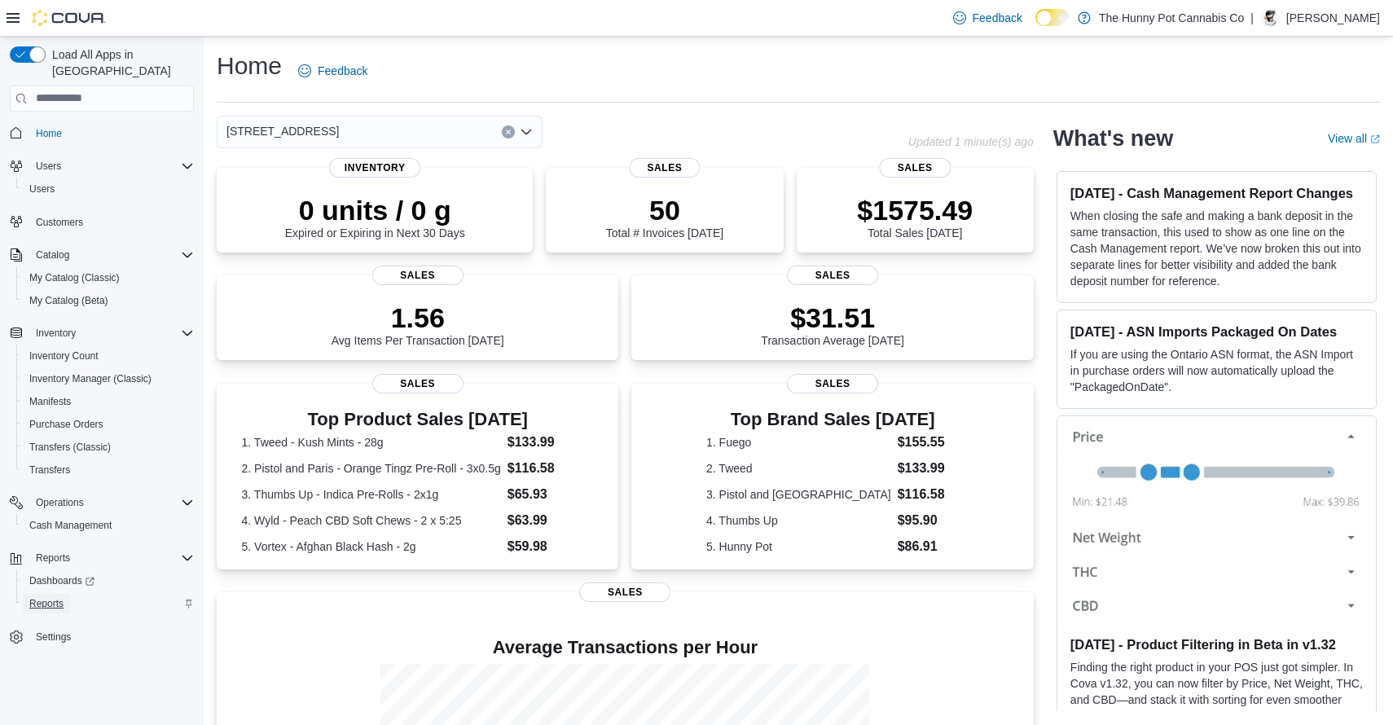
click at [55, 597] on span "Reports" at bounding box center [46, 603] width 34 height 13
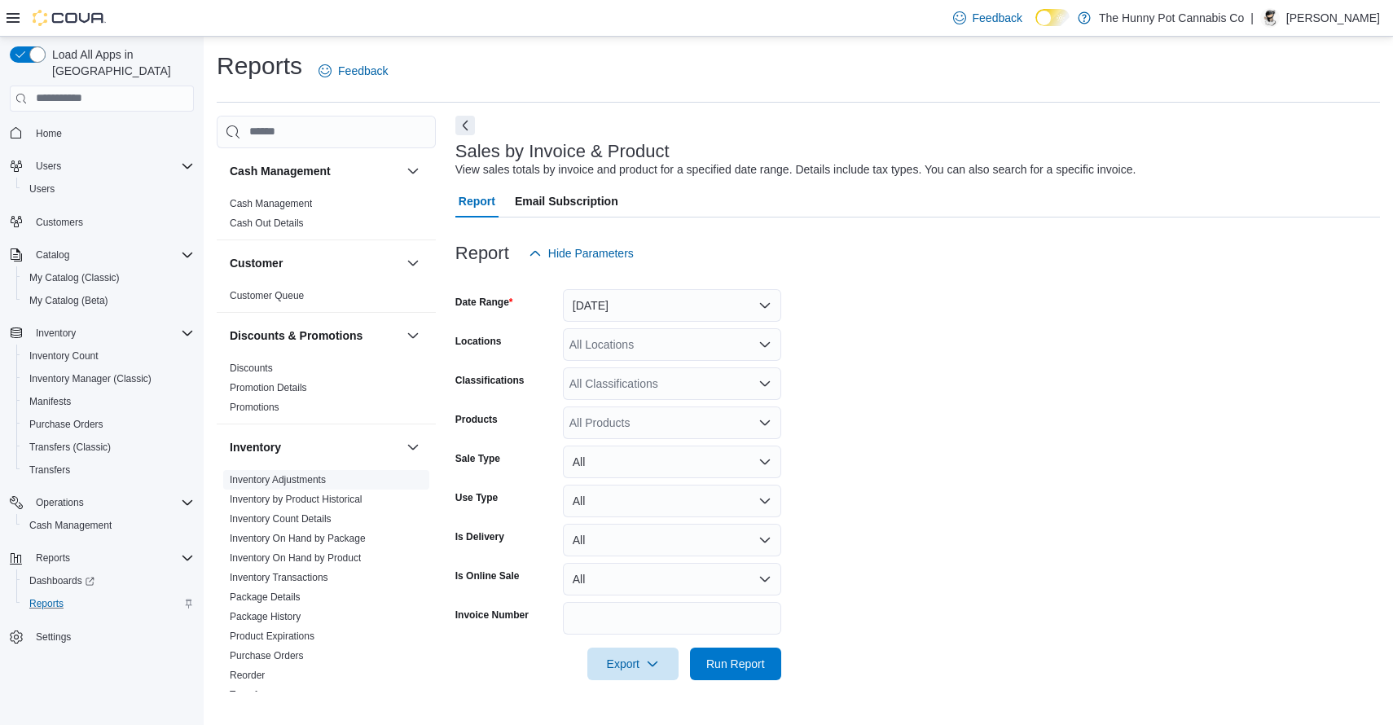
click at [279, 474] on link "Inventory Adjustments" at bounding box center [278, 479] width 96 height 11
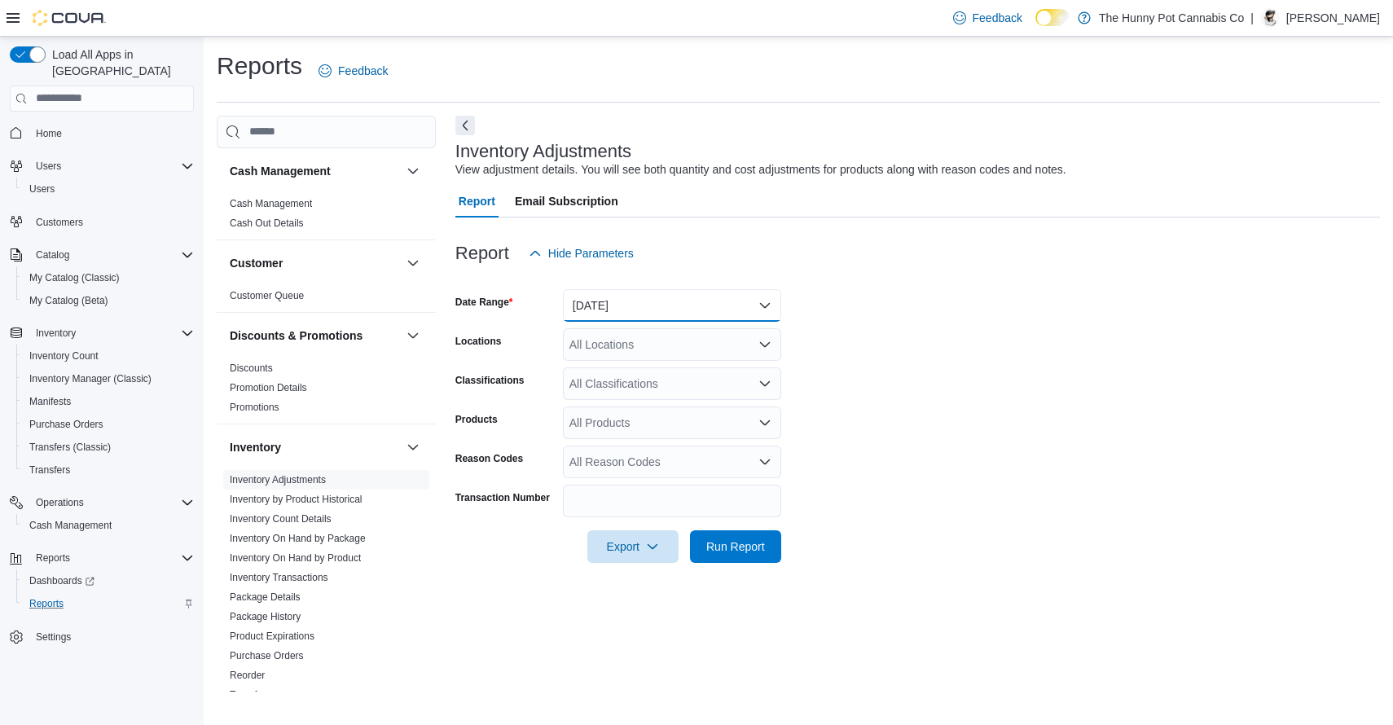
click at [684, 303] on button "[DATE]" at bounding box center [672, 305] width 218 height 33
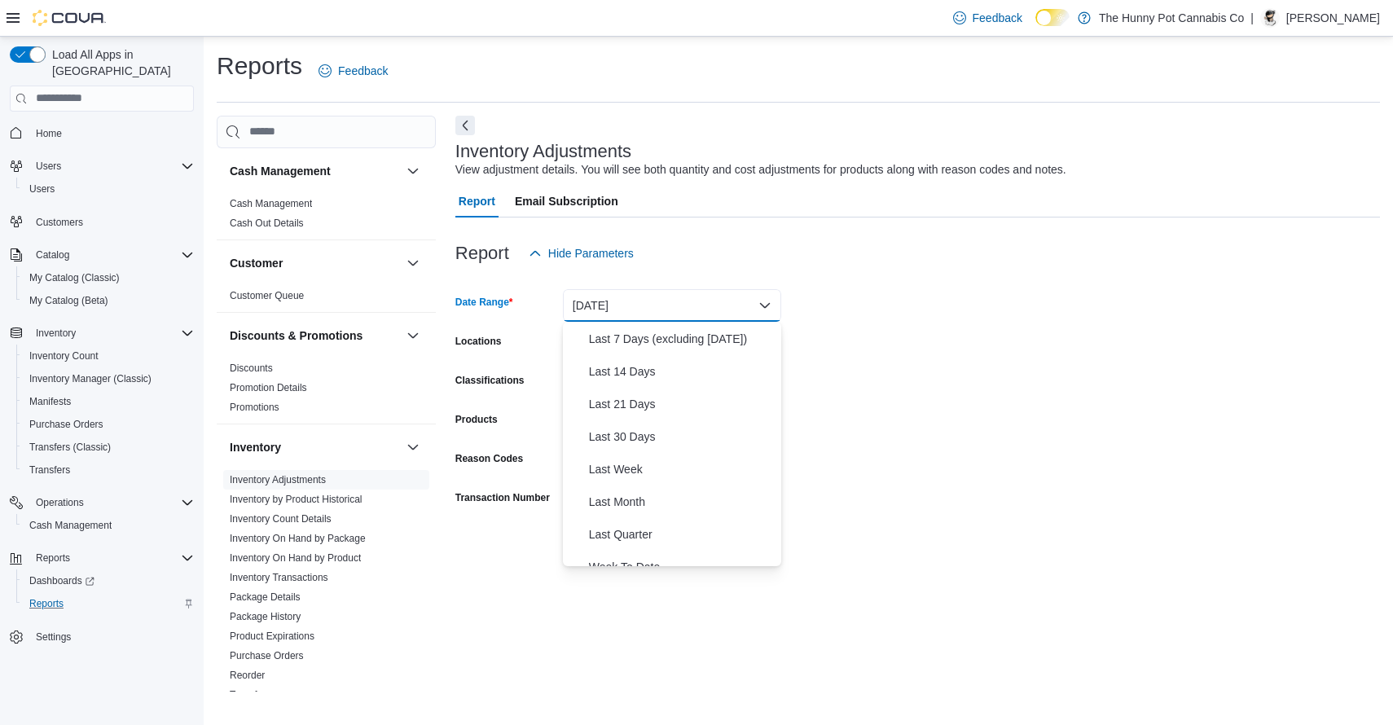
scroll to position [131, 0]
click at [658, 434] on span "Last 30 Days" at bounding box center [682, 435] width 186 height 20
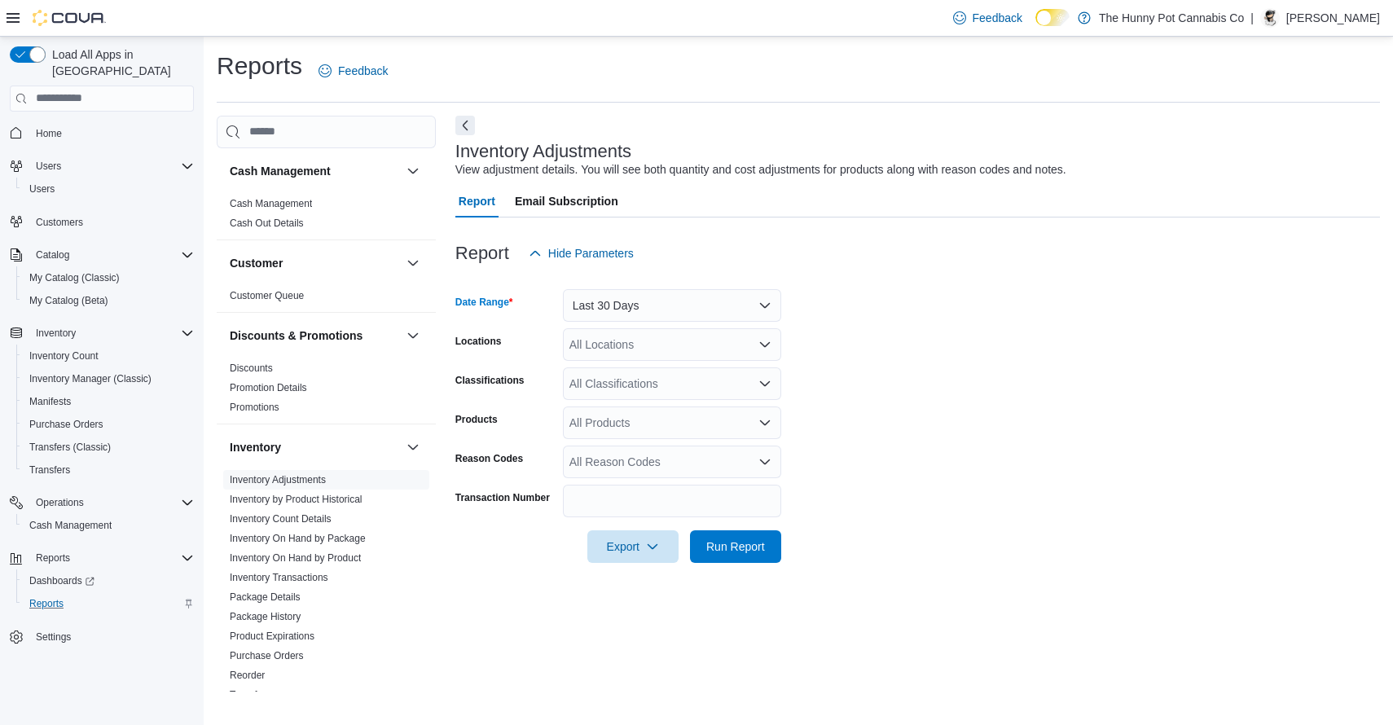
click at [655, 346] on div "All Locations" at bounding box center [672, 344] width 218 height 33
type input "****"
click at [661, 368] on span "[STREET_ADDRESS]" at bounding box center [662, 372] width 112 height 16
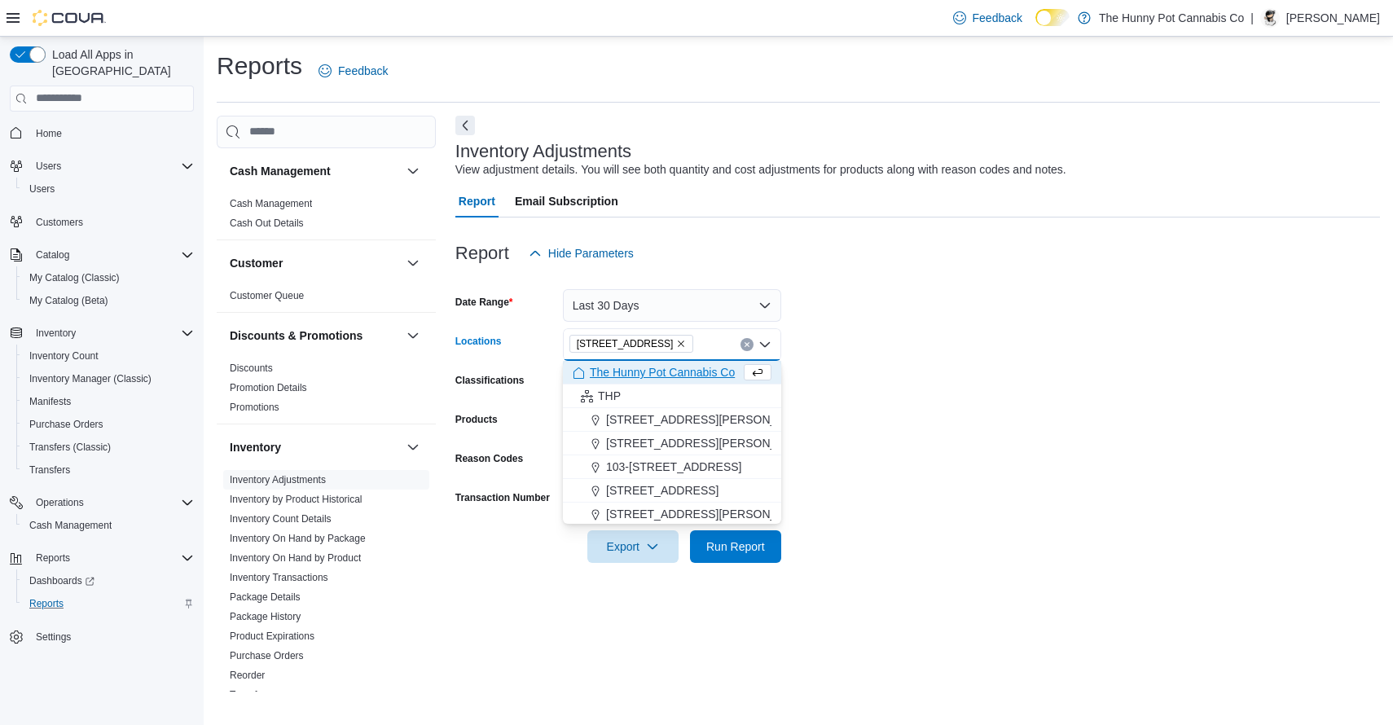
click at [924, 397] on form "Date Range Last 30 Days Locations 4036 Confederation Pkwy Combo box. Selected. …" at bounding box center [917, 416] width 924 height 293
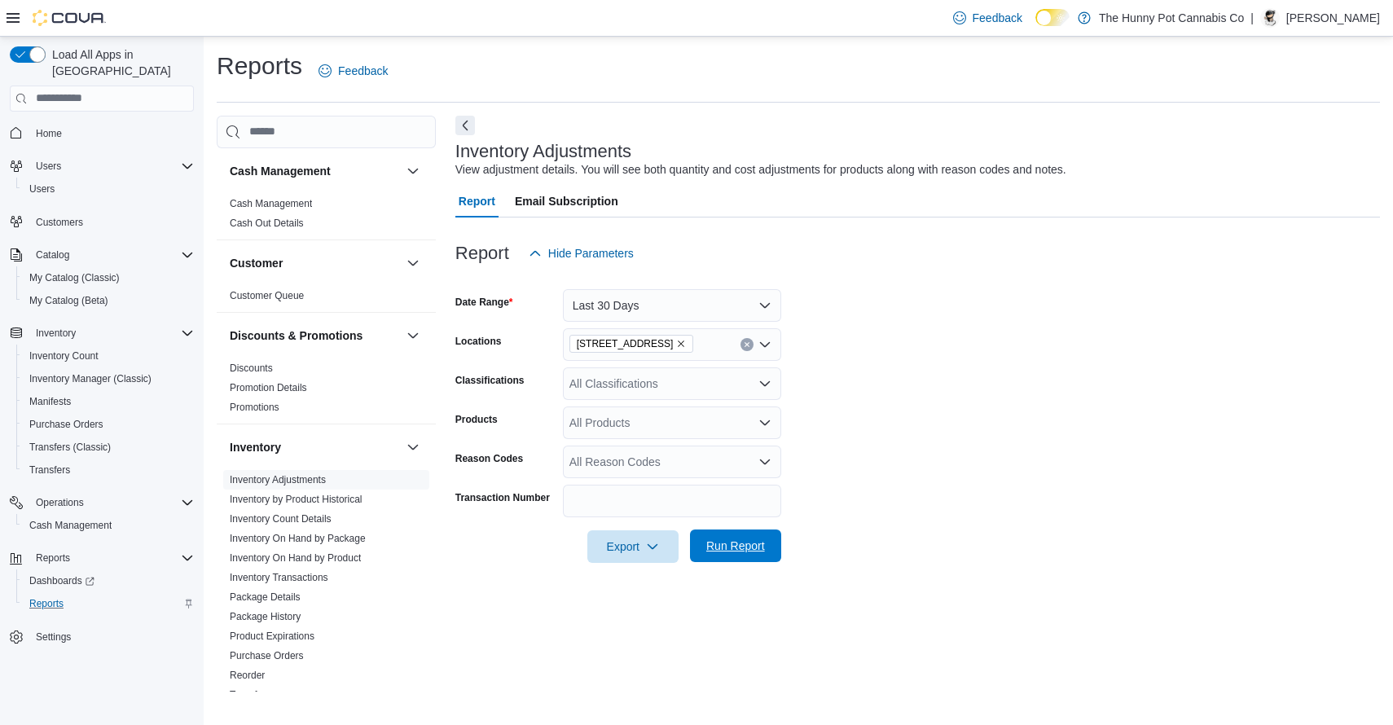
click at [740, 542] on span "Run Report" at bounding box center [735, 546] width 59 height 16
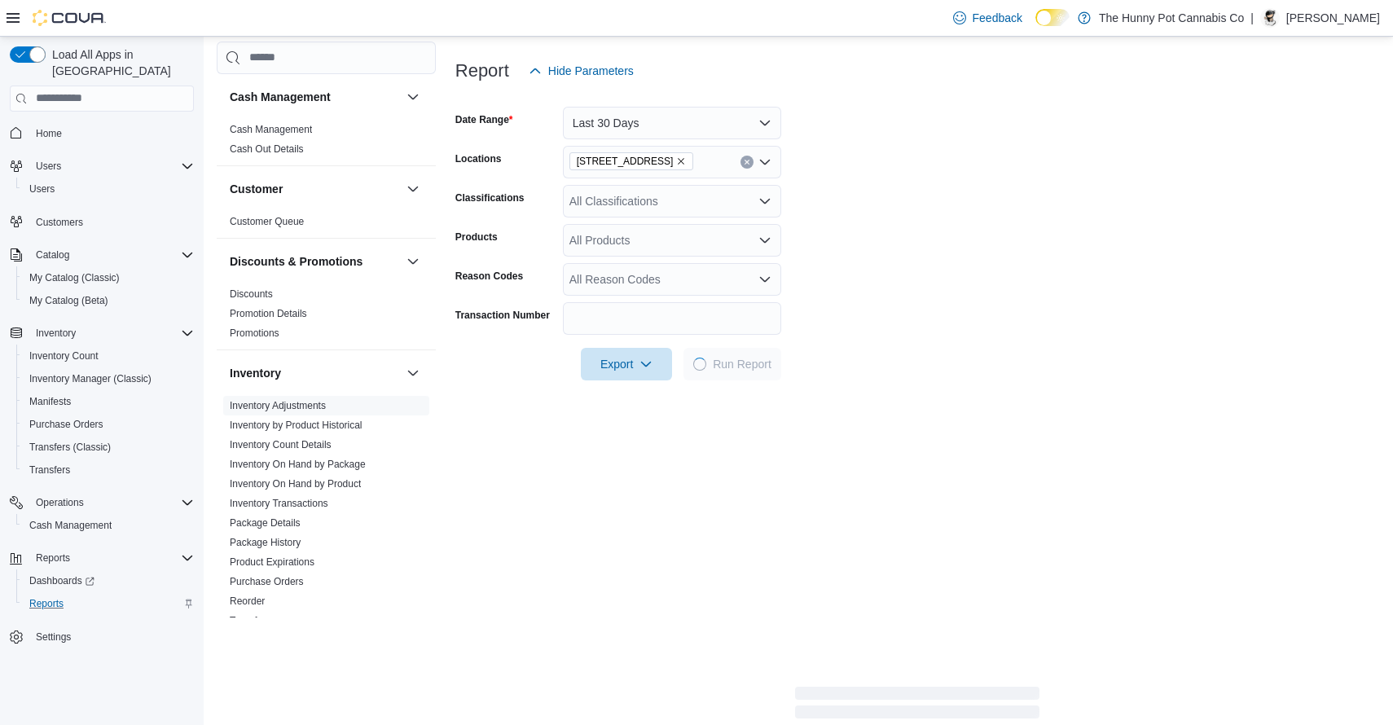
scroll to position [185, 0]
click at [699, 233] on div "All Products" at bounding box center [672, 238] width 218 height 33
click at [924, 265] on form "Date Range Last 30 Days Locations 4036 Confederation Pkwy Classifications All C…" at bounding box center [917, 231] width 924 height 293
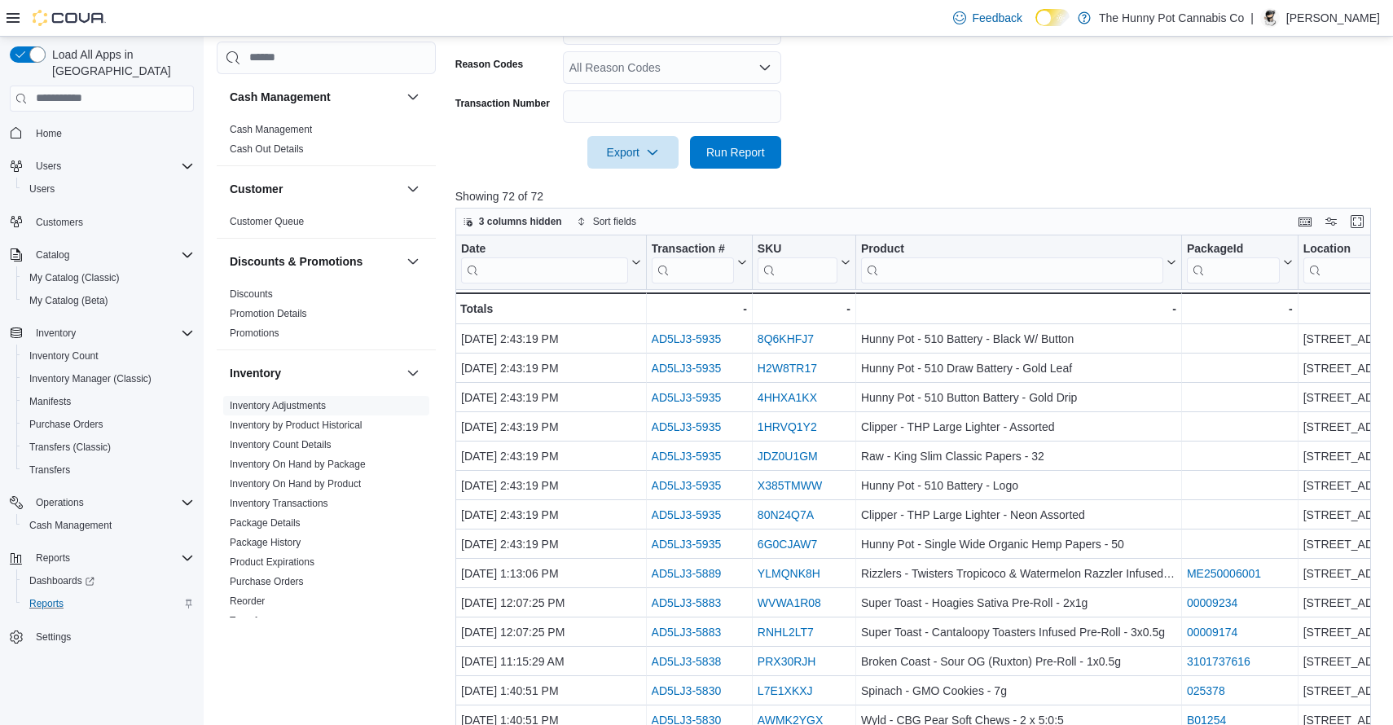
scroll to position [437, 0]
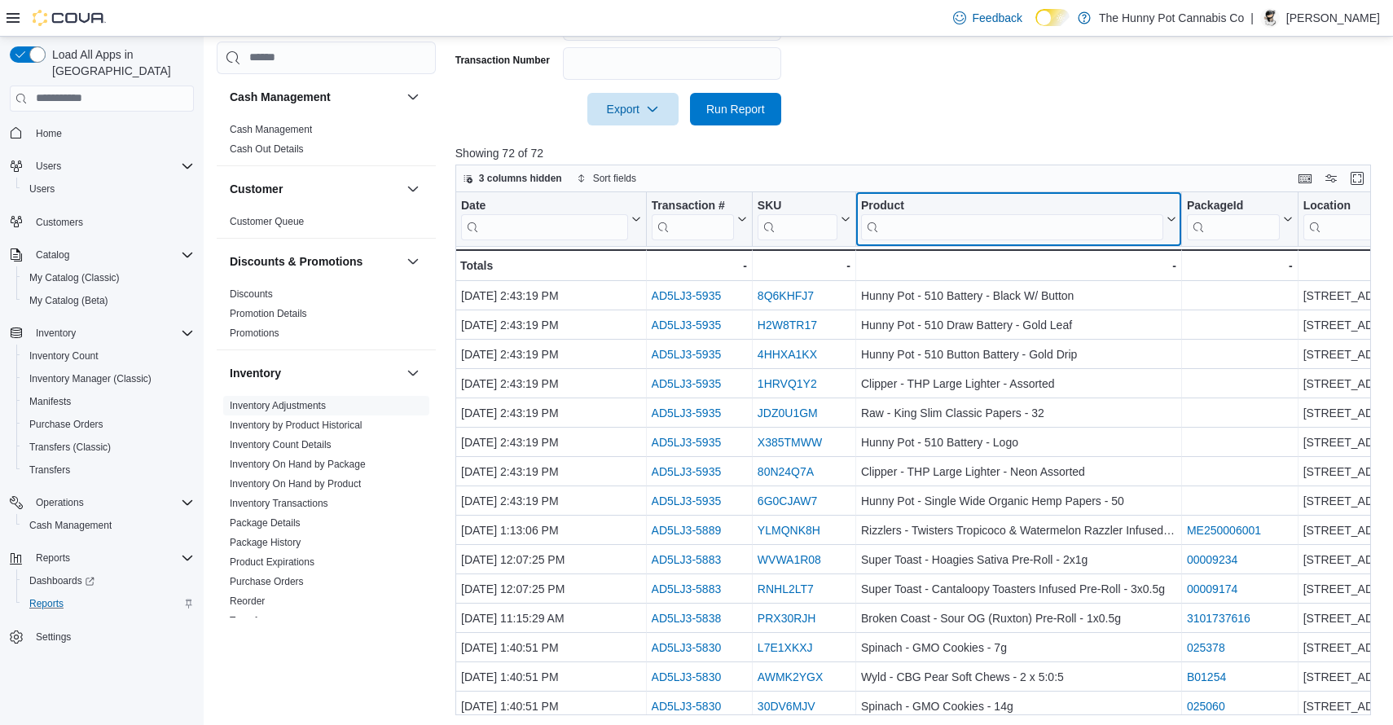
click at [931, 231] on input "search" at bounding box center [1012, 226] width 302 height 26
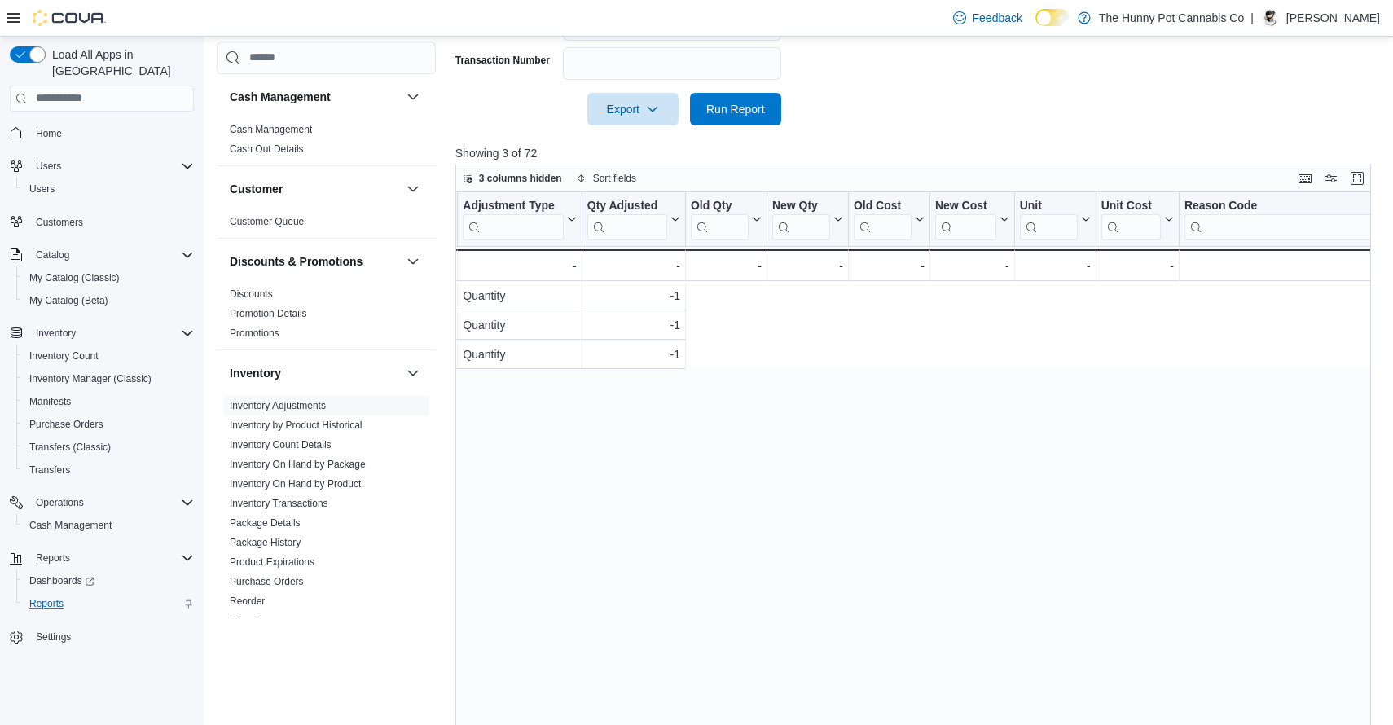
scroll to position [0, 0]
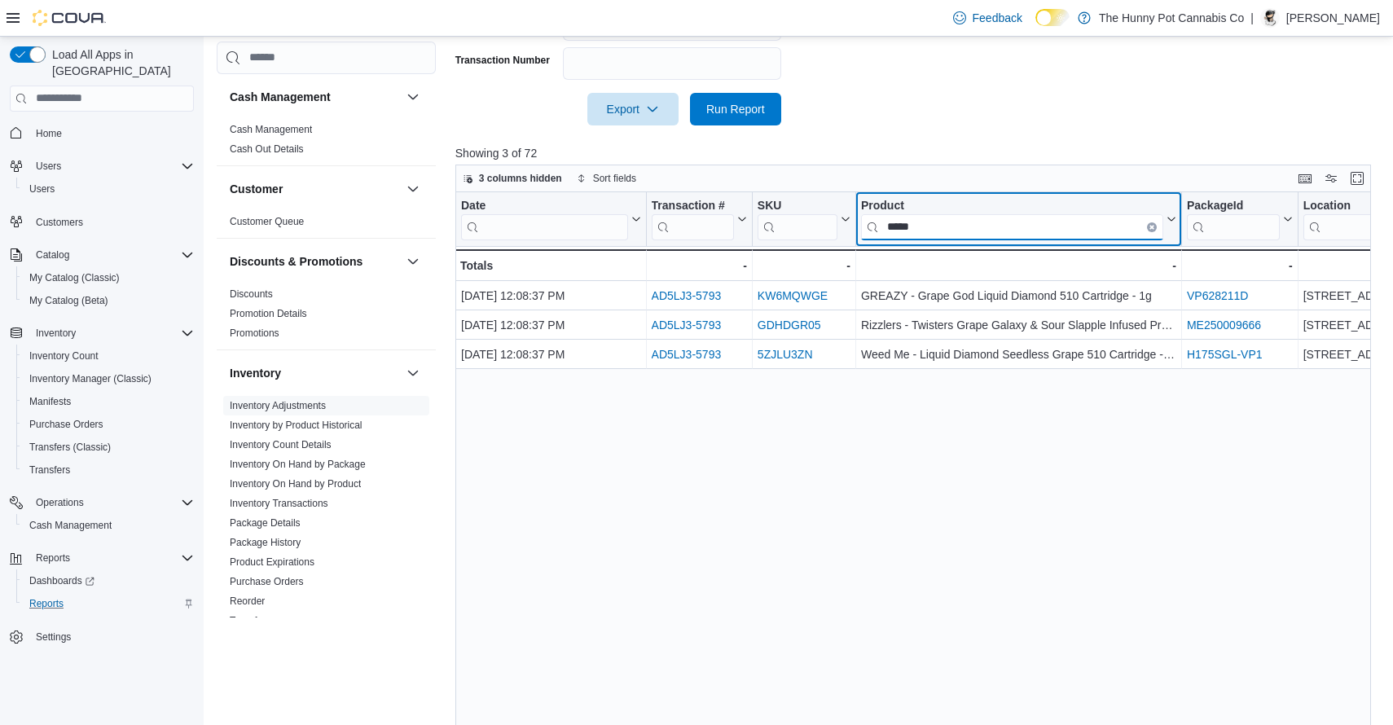
type input "*****"
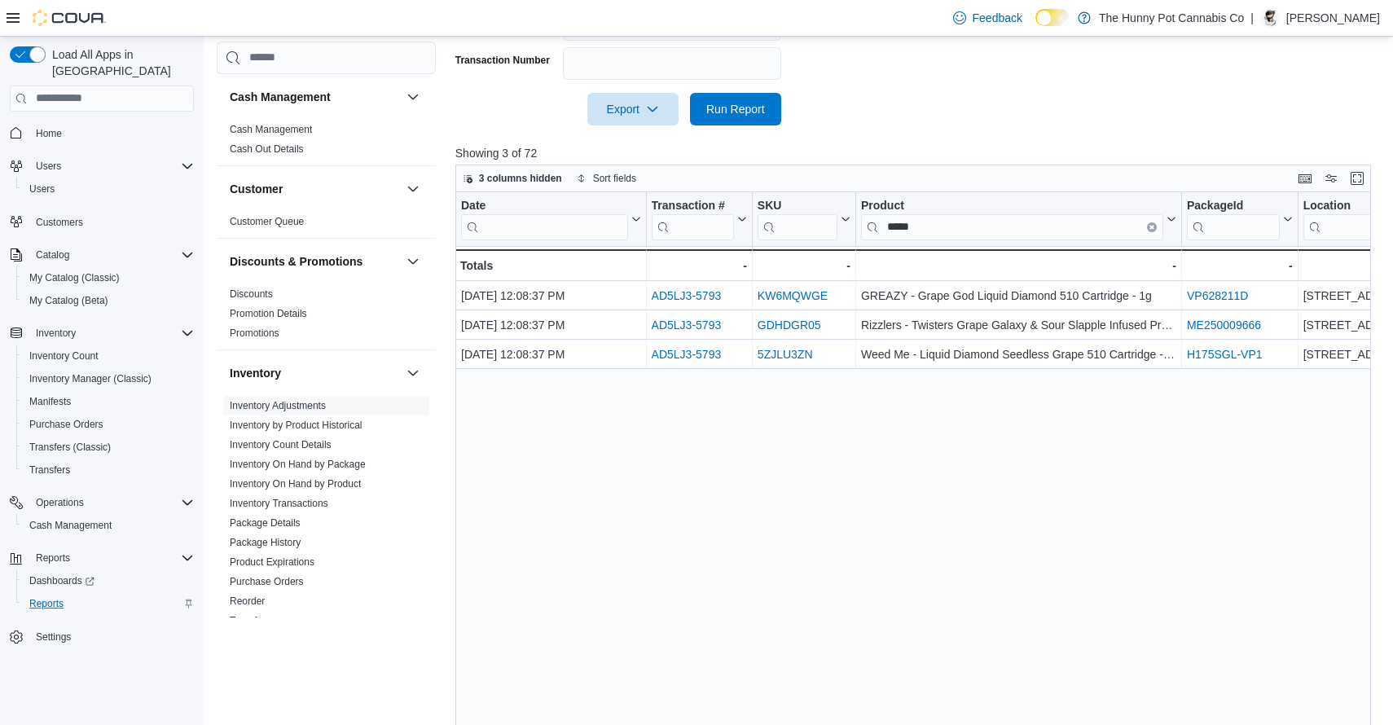
click at [1151, 132] on div at bounding box center [917, 135] width 924 height 20
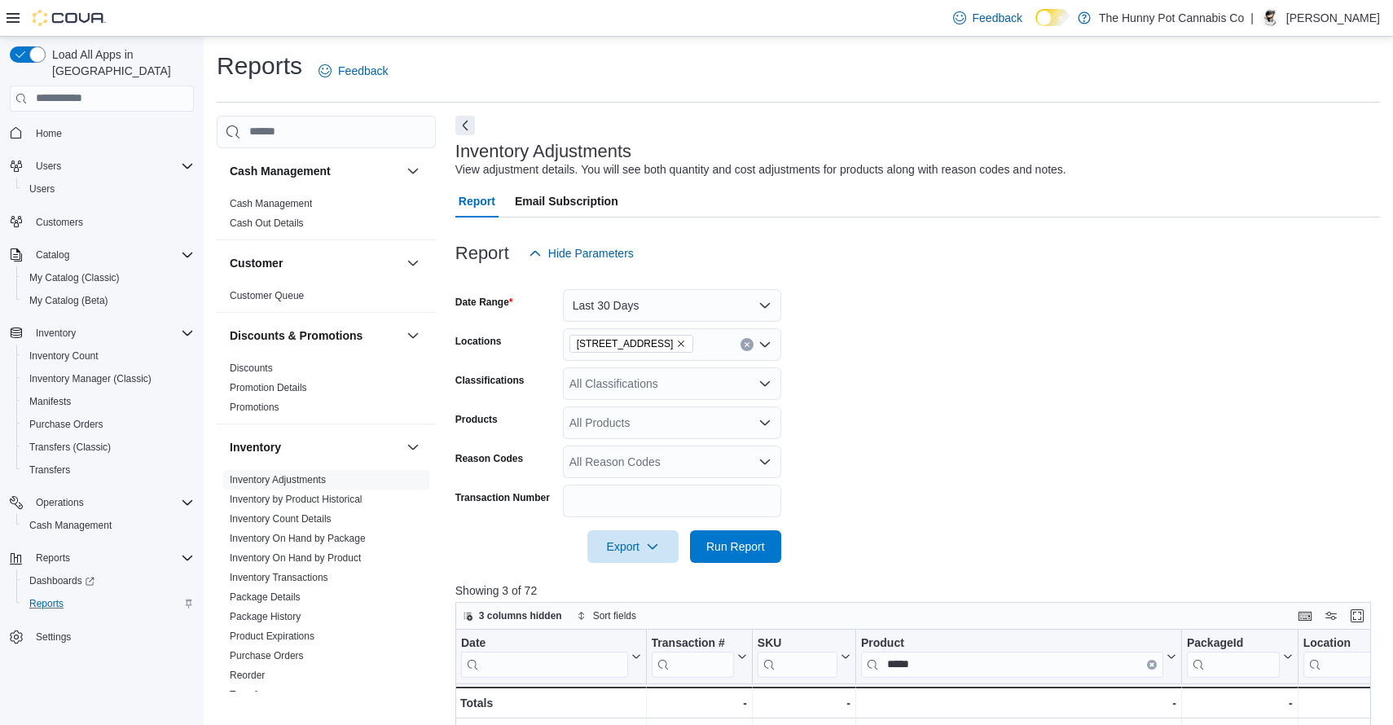
click at [745, 345] on icon "Clear input" at bounding box center [746, 344] width 4 height 4
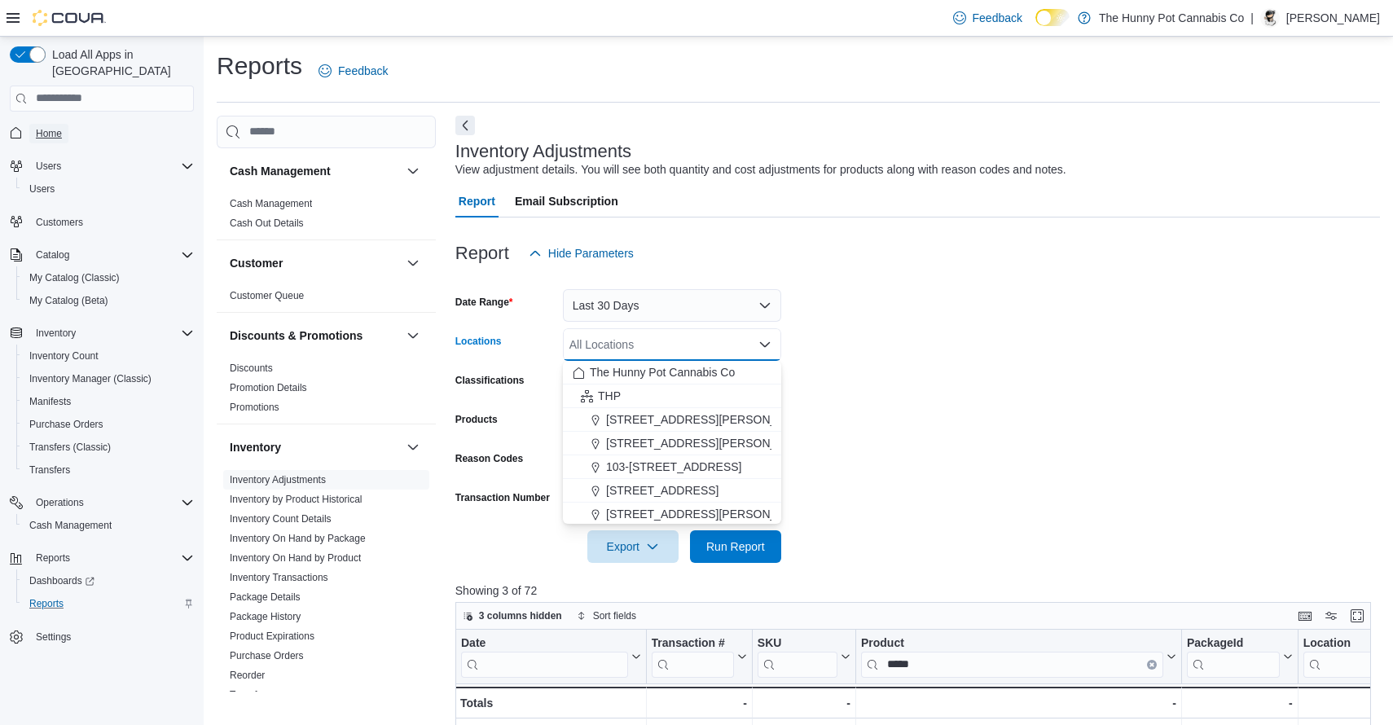
click at [62, 127] on span "Home" at bounding box center [49, 133] width 26 height 13
